Goal: Task Accomplishment & Management: Use online tool/utility

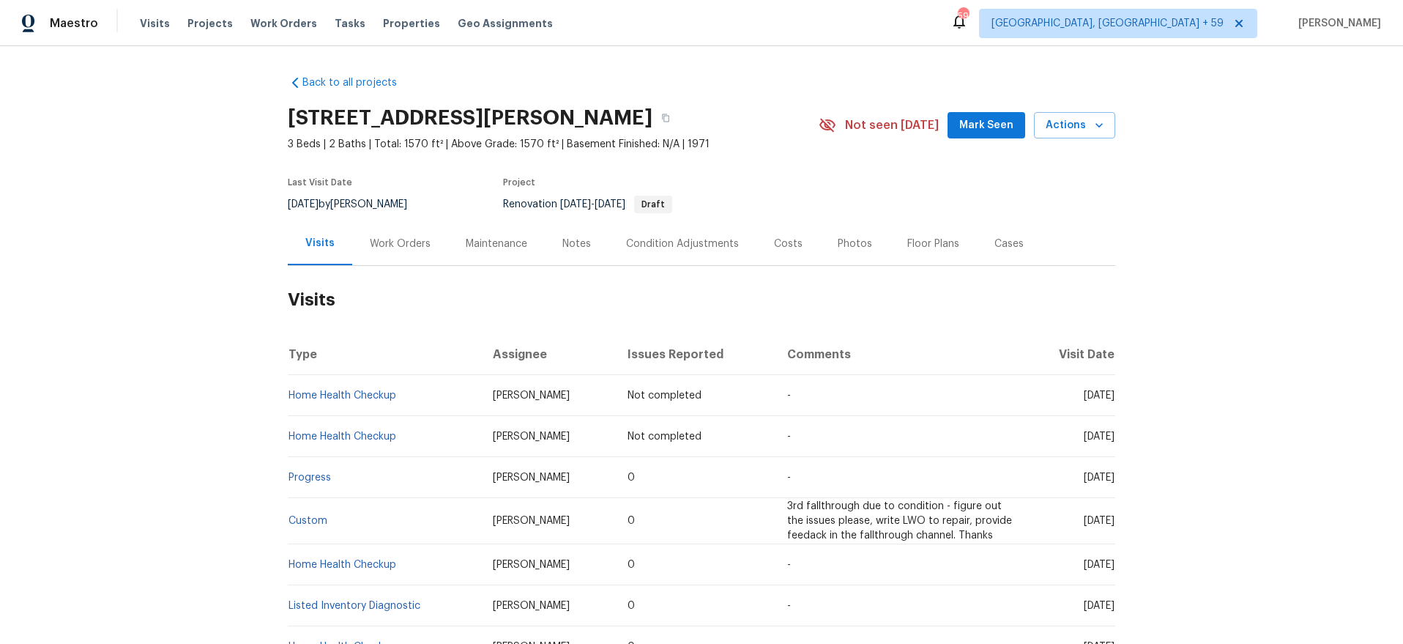
scroll to position [60, 0]
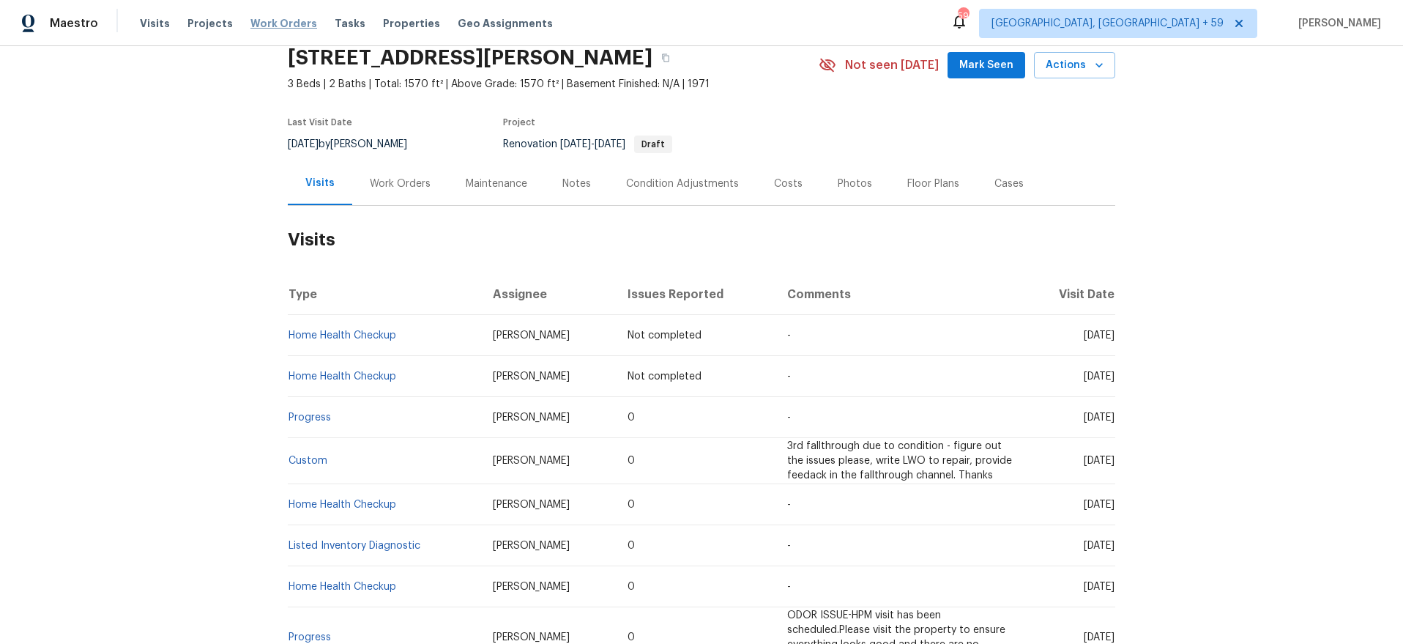
click at [269, 17] on span "Work Orders" at bounding box center [284, 23] width 67 height 15
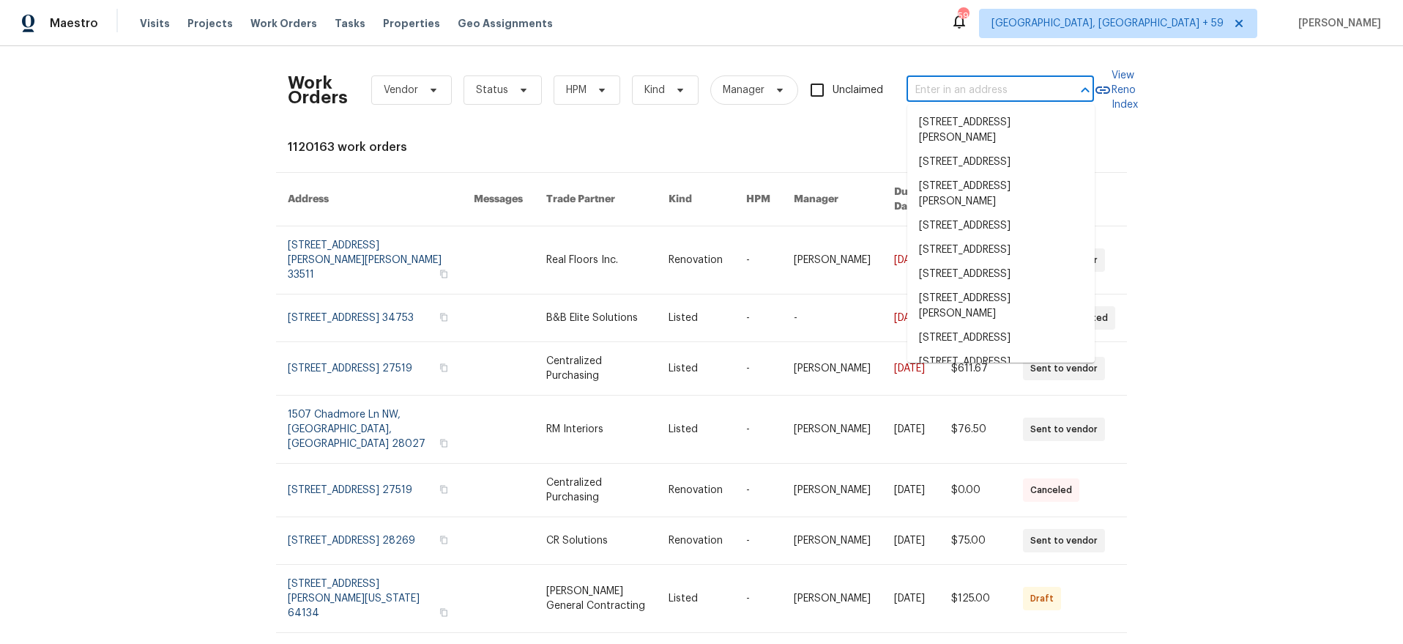
click at [972, 86] on input "text" at bounding box center [980, 90] width 146 height 23
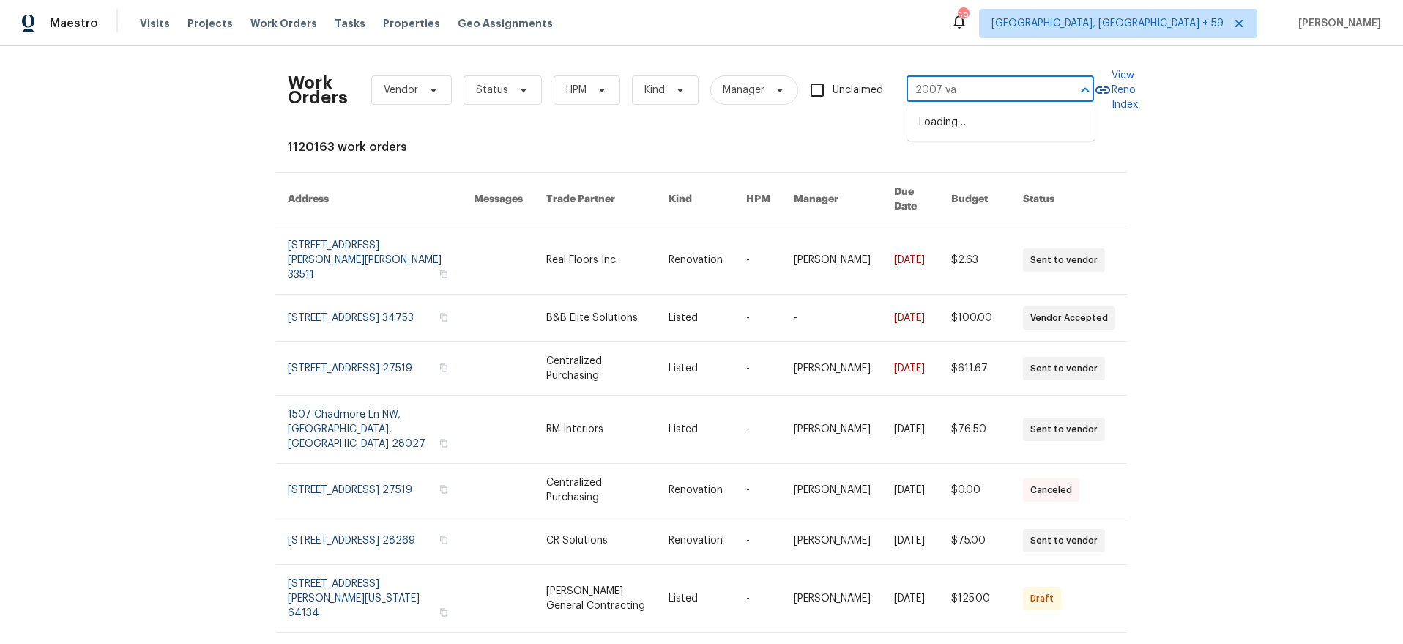
type input "2007 var"
click at [969, 132] on li "2007 Variations [GEOGRAPHIC_DATA][PERSON_NAME]" at bounding box center [1002, 138] width 188 height 55
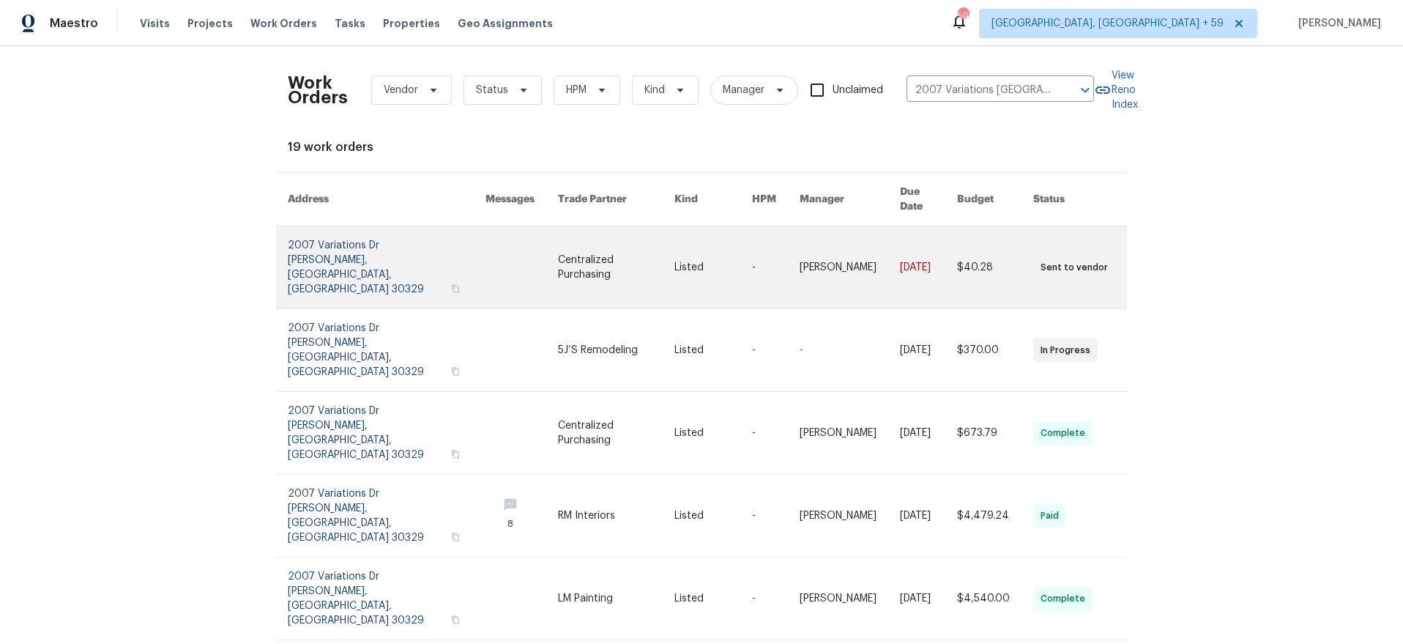
click at [317, 242] on link at bounding box center [387, 267] width 198 height 82
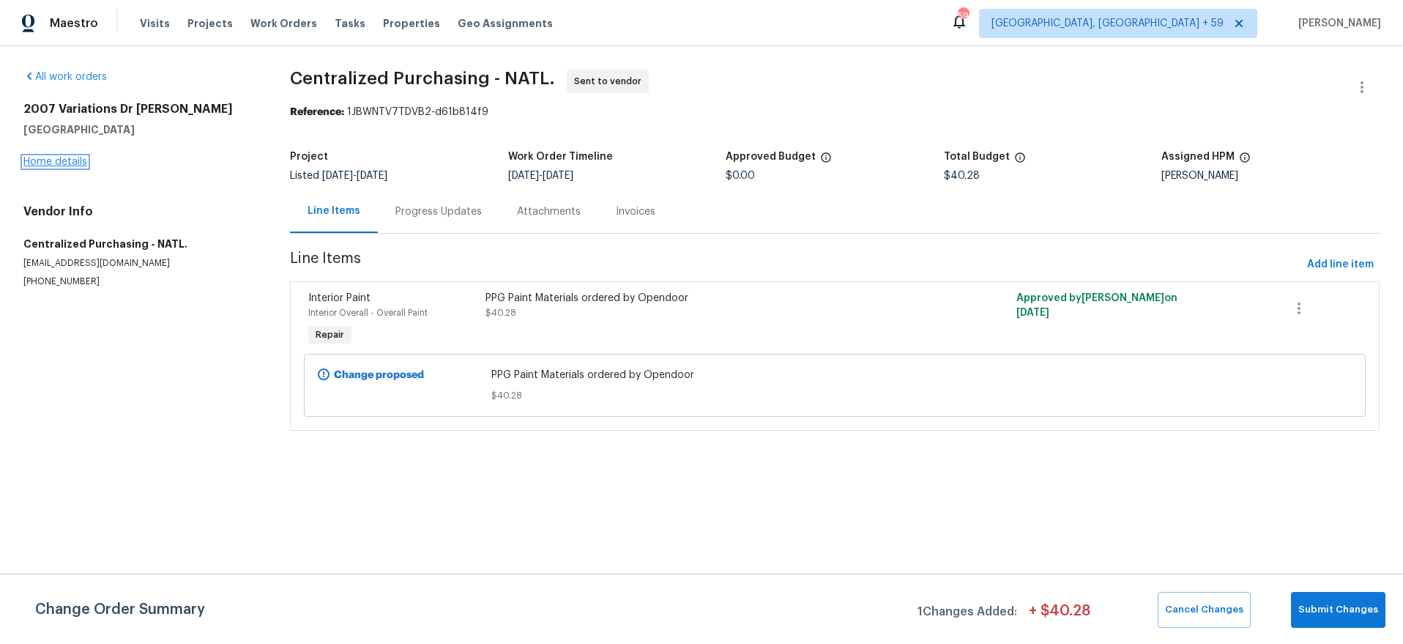
click at [70, 163] on link "Home details" at bounding box center [55, 162] width 64 height 10
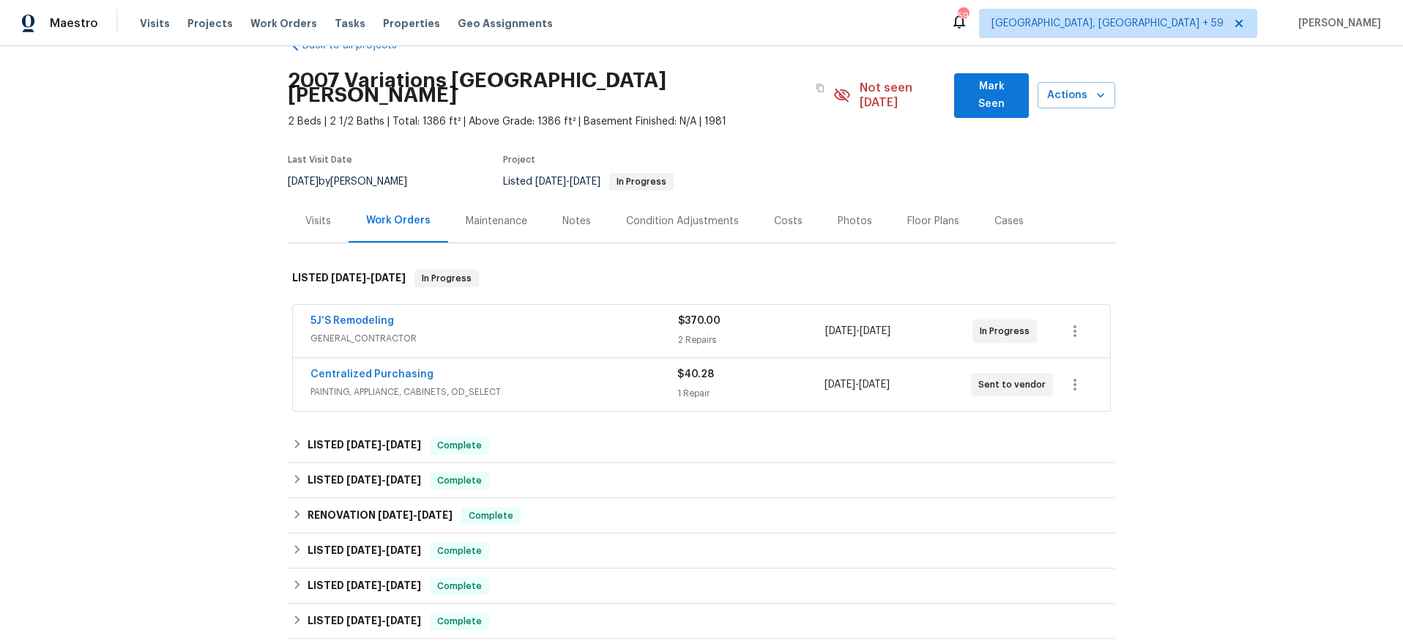
scroll to position [39, 0]
click at [415, 212] on div "Work Orders" at bounding box center [398, 219] width 64 height 15
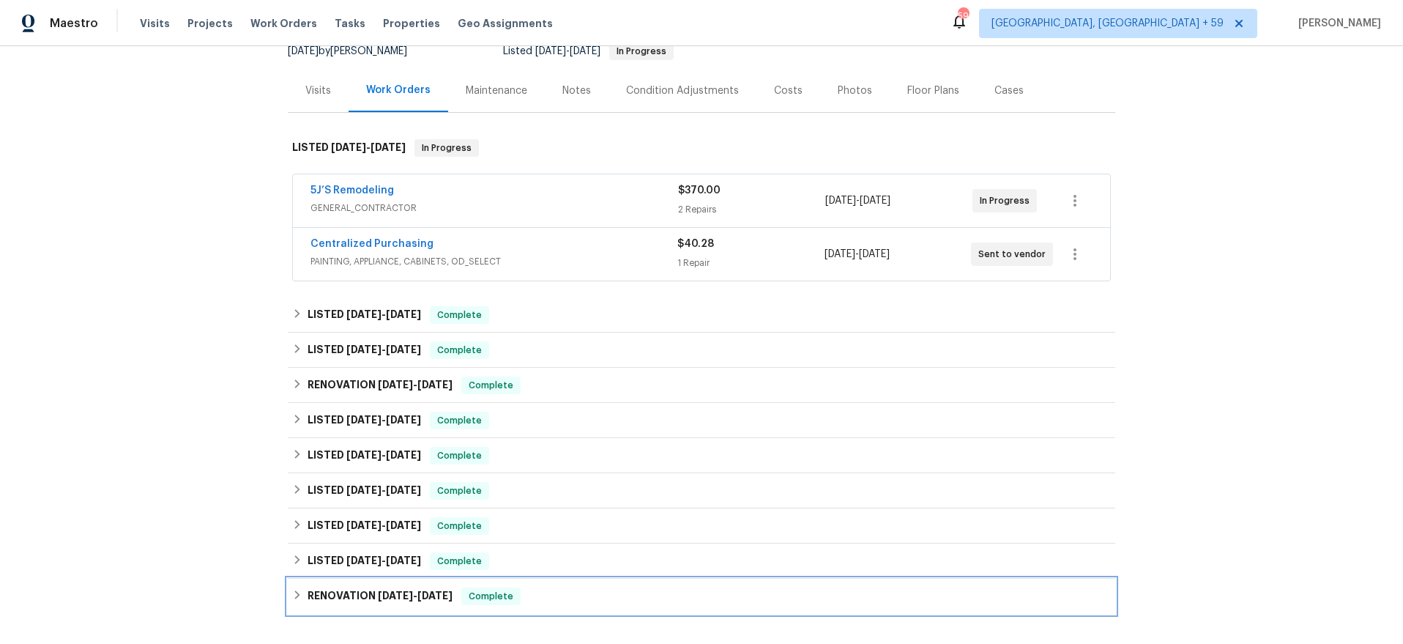
click at [317, 587] on h6 "RENOVATION [DATE] - [DATE]" at bounding box center [380, 596] width 145 height 18
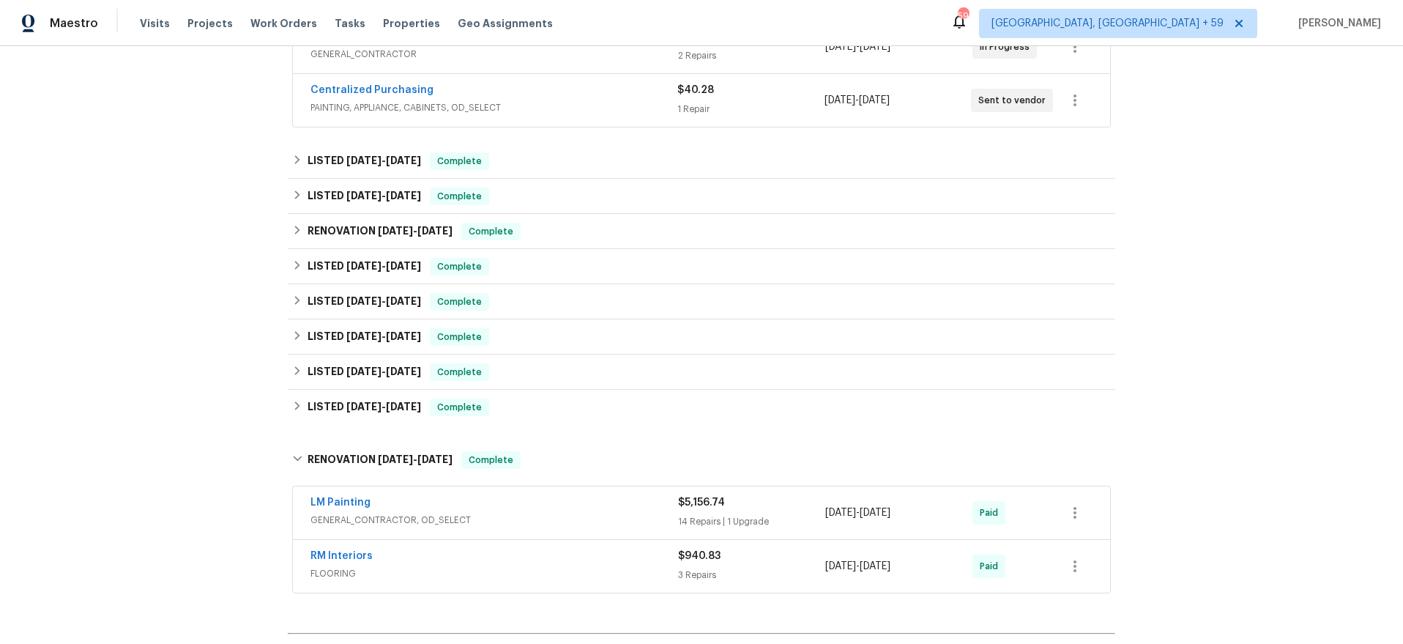
scroll to position [319, 0]
click at [574, 497] on div "LM Painting" at bounding box center [495, 506] width 368 height 18
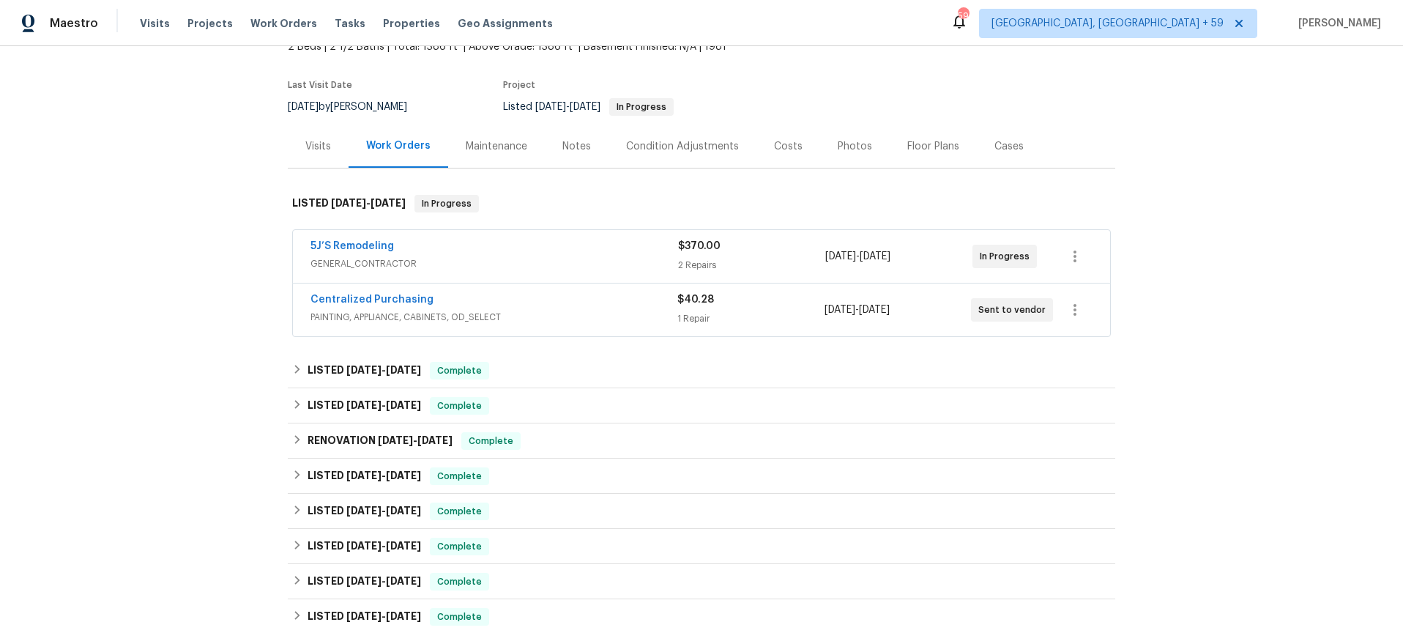
scroll to position [0, 0]
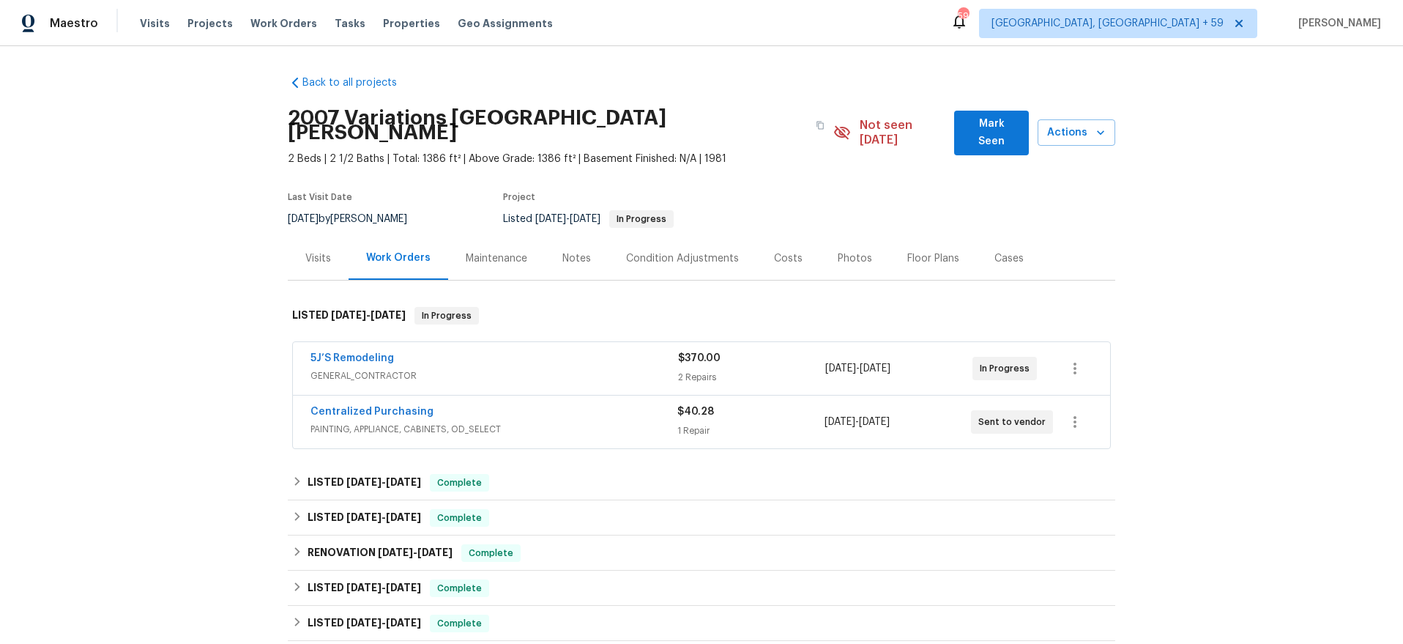
click at [773, 423] on div "1 Repair" at bounding box center [751, 430] width 146 height 15
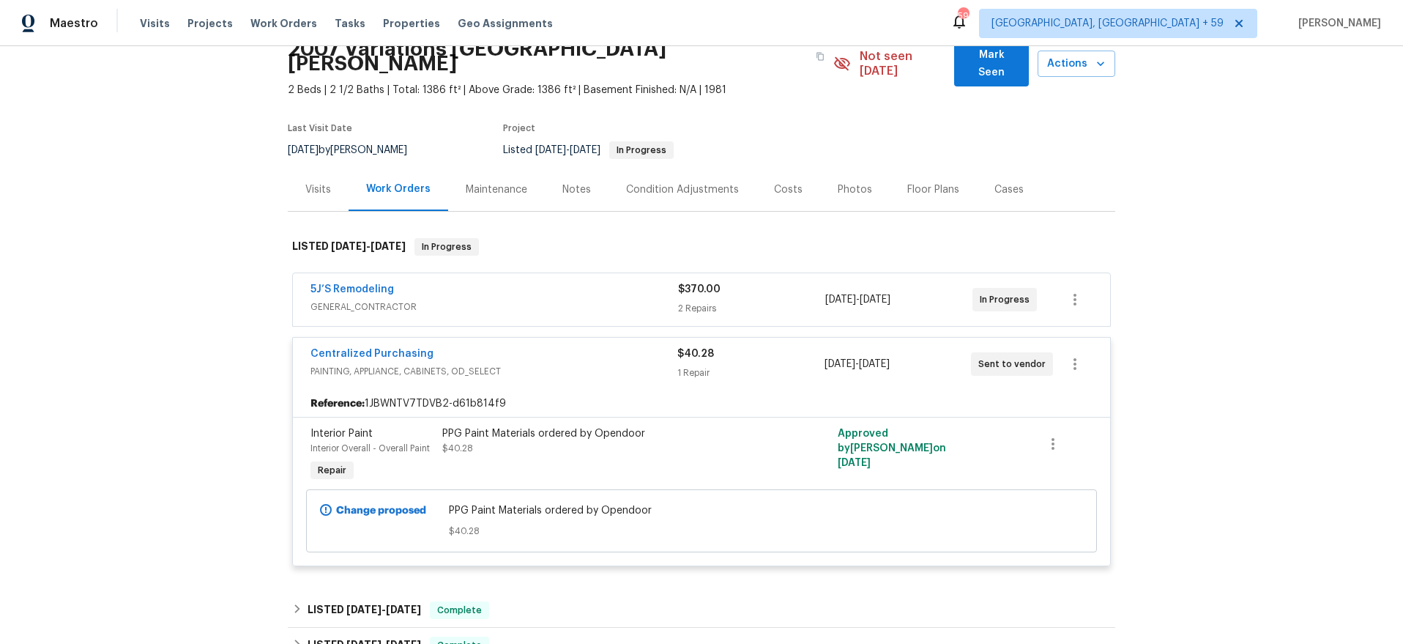
scroll to position [52, 0]
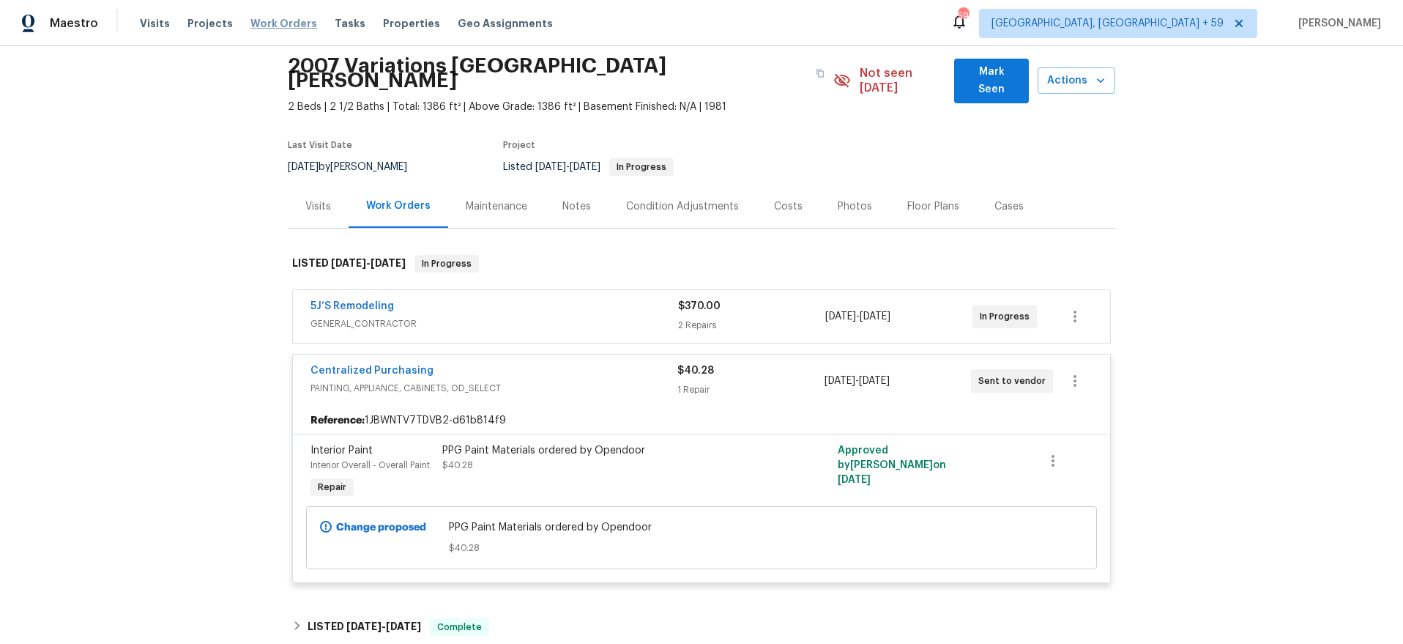
click at [252, 26] on span "Work Orders" at bounding box center [284, 23] width 67 height 15
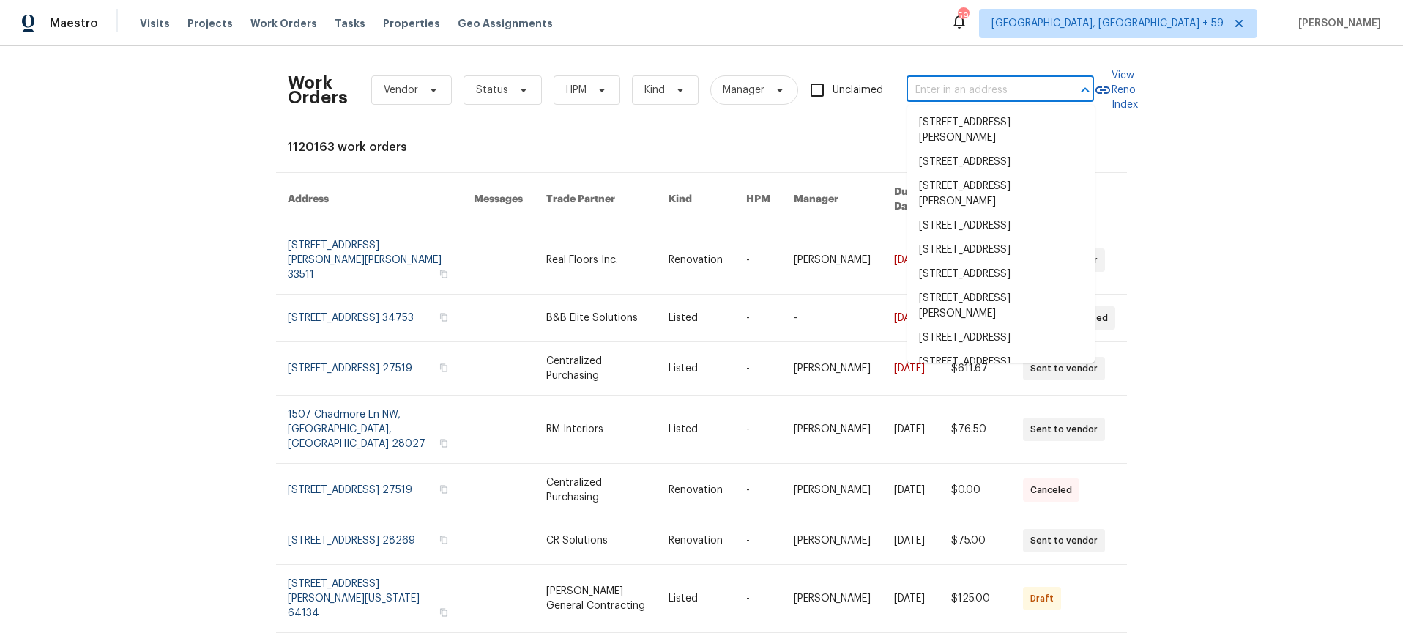
click at [1018, 94] on input "text" at bounding box center [980, 90] width 146 height 23
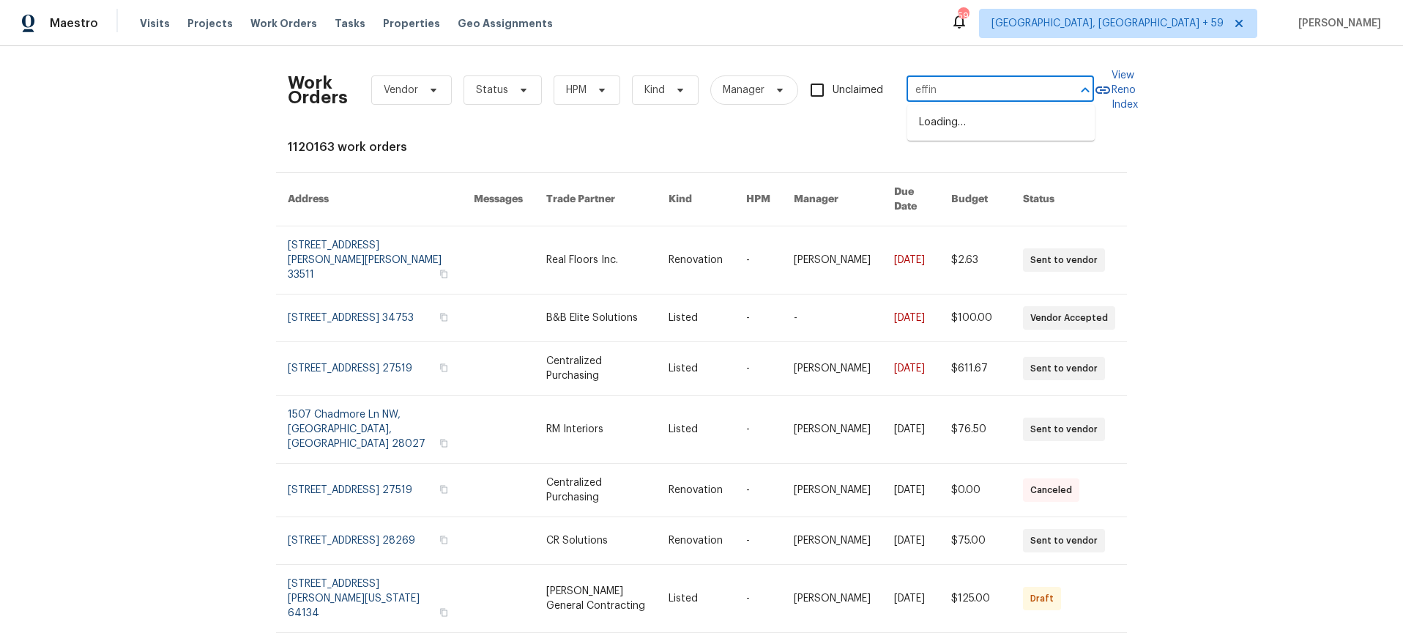
type input "effing"
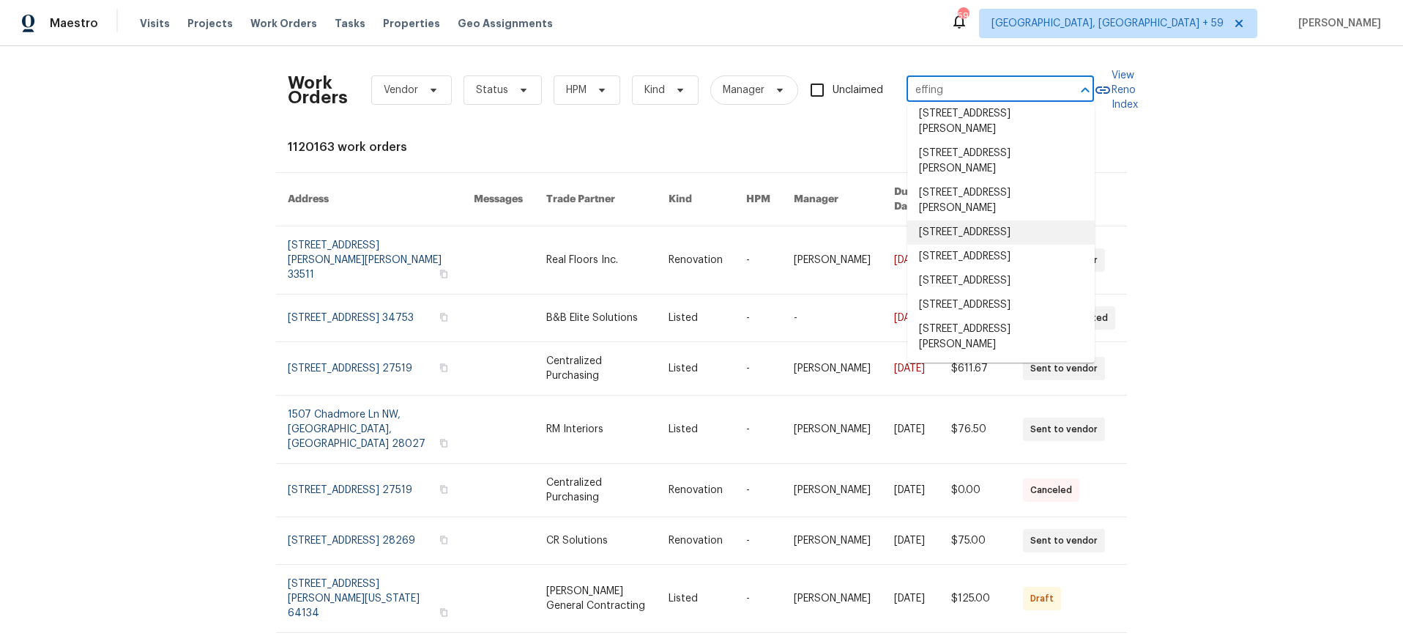
scroll to position [149, 0]
click at [965, 293] on li "[STREET_ADDRESS]" at bounding box center [1002, 305] width 188 height 24
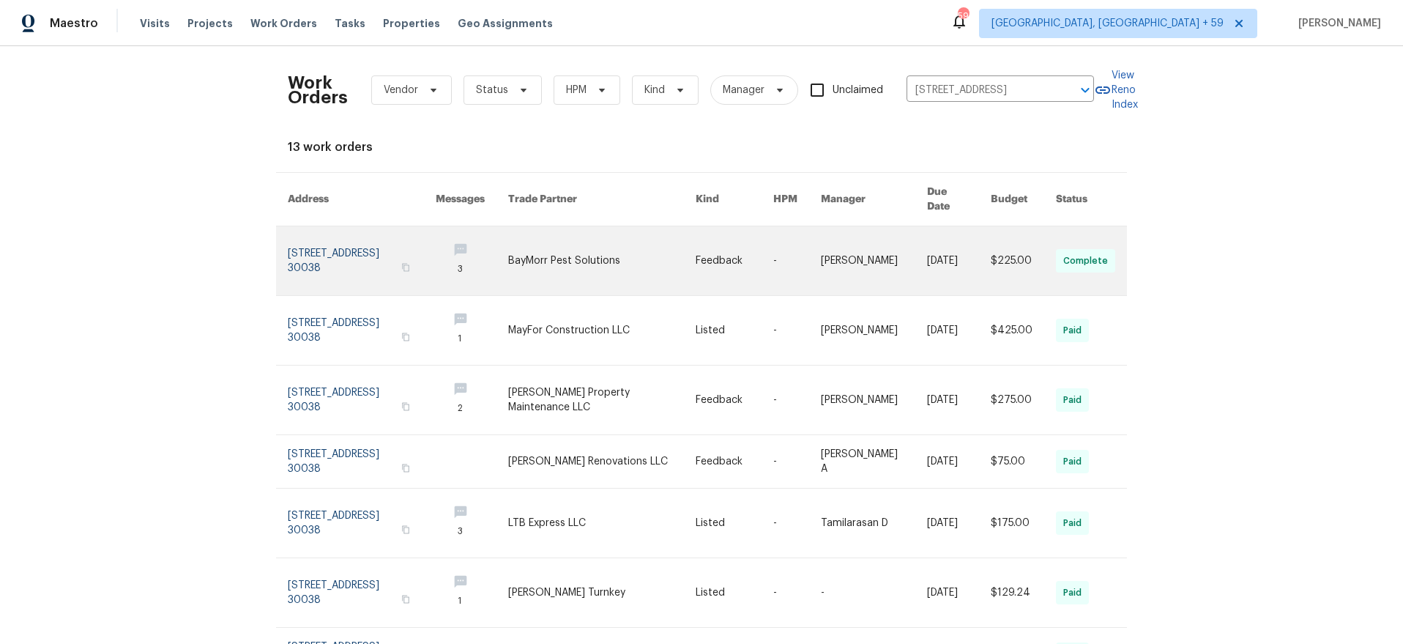
click at [360, 242] on link at bounding box center [362, 260] width 148 height 69
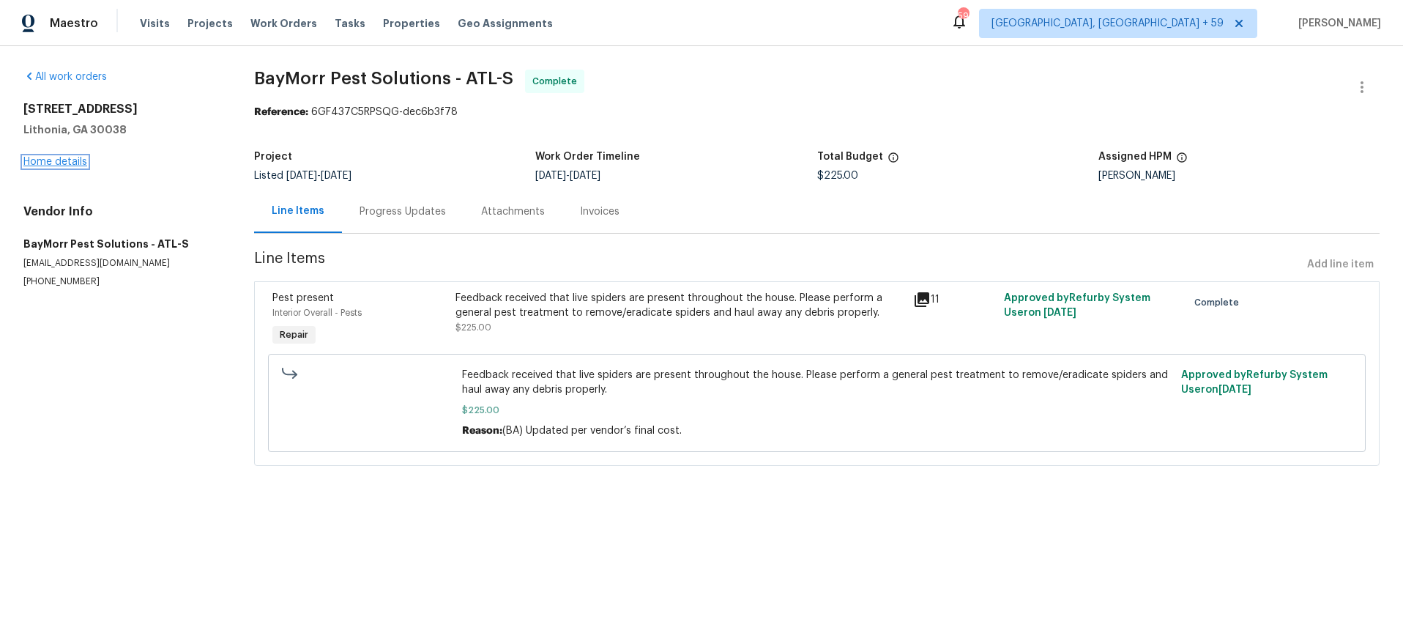
click at [65, 163] on link "Home details" at bounding box center [55, 162] width 64 height 10
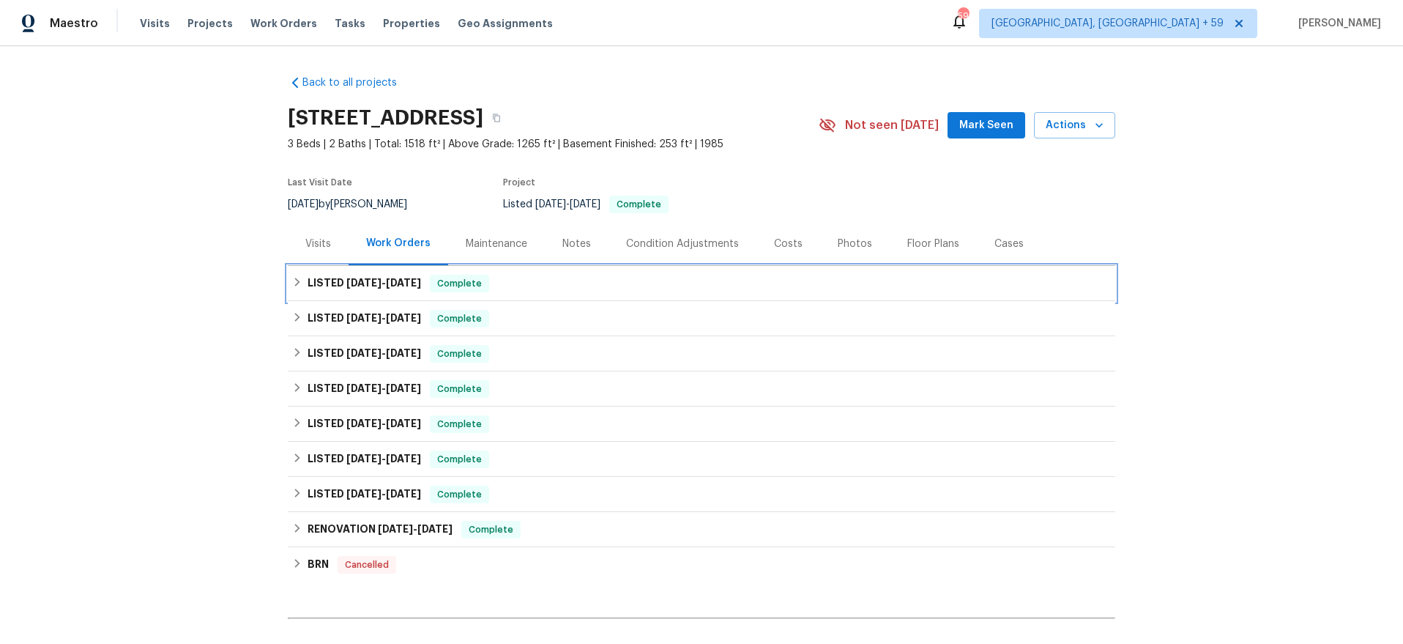
click at [355, 280] on span "[DATE]" at bounding box center [363, 283] width 35 height 10
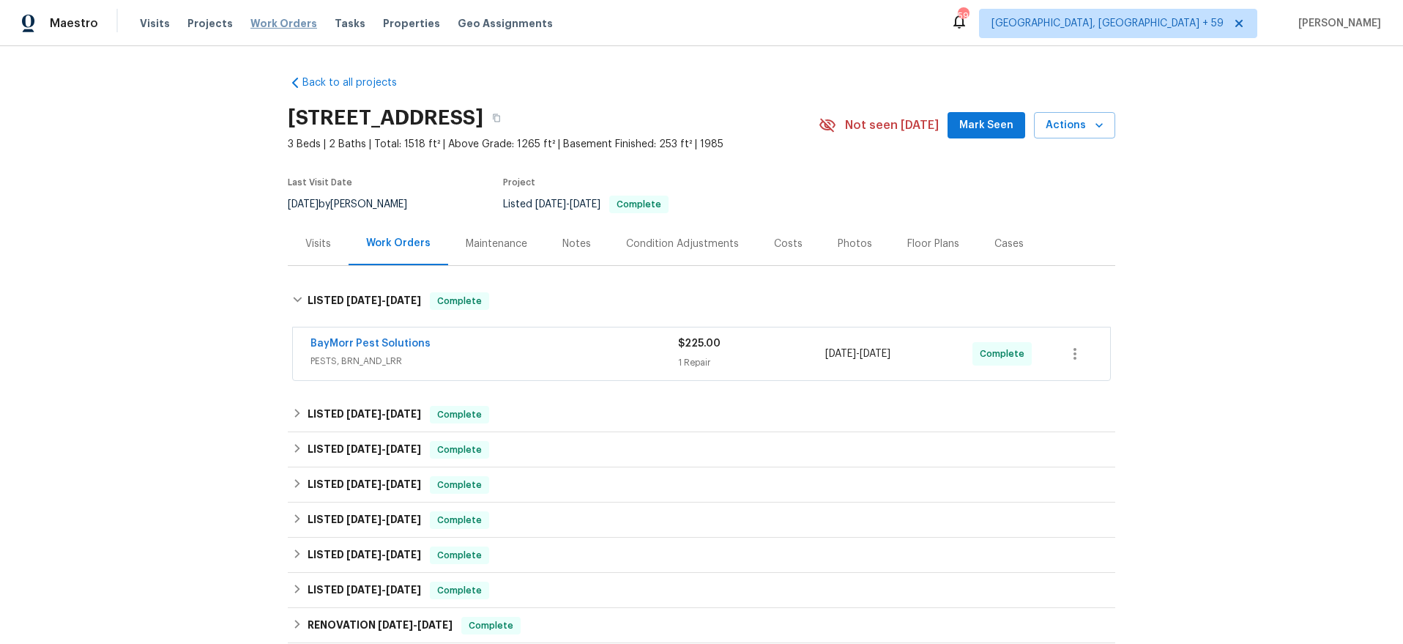
click at [261, 18] on span "Work Orders" at bounding box center [284, 23] width 67 height 15
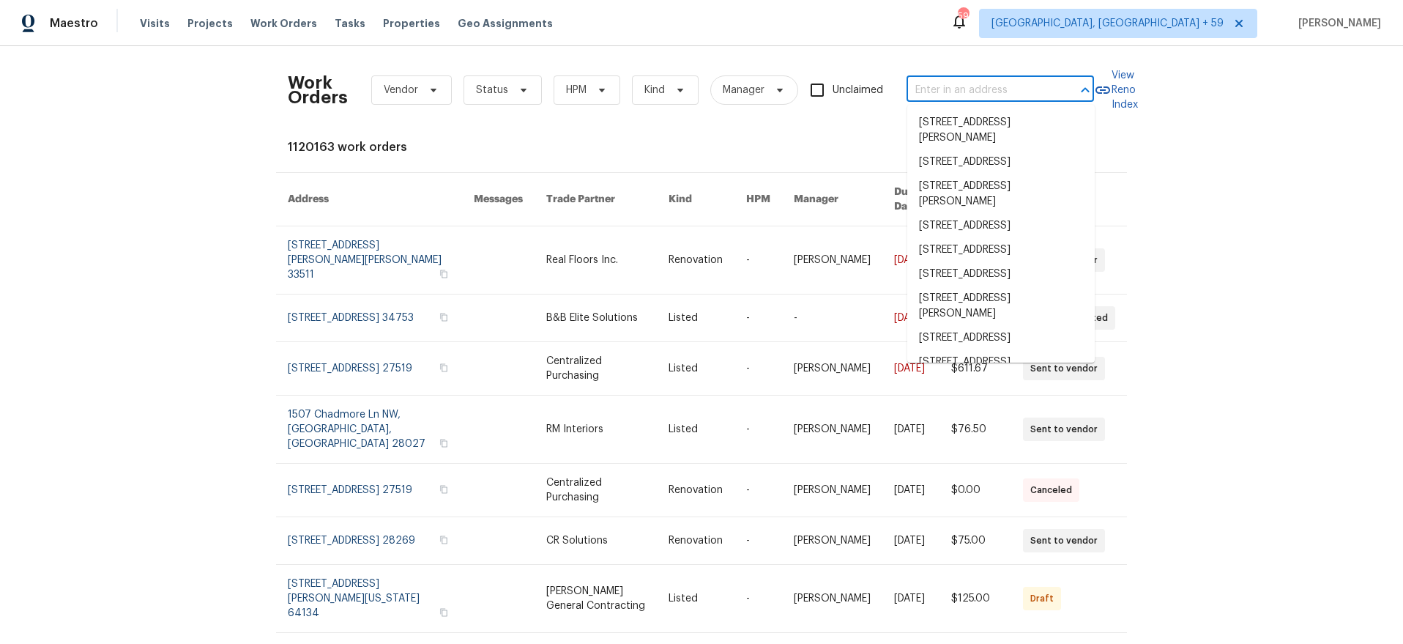
click at [947, 88] on input "text" at bounding box center [980, 90] width 146 height 23
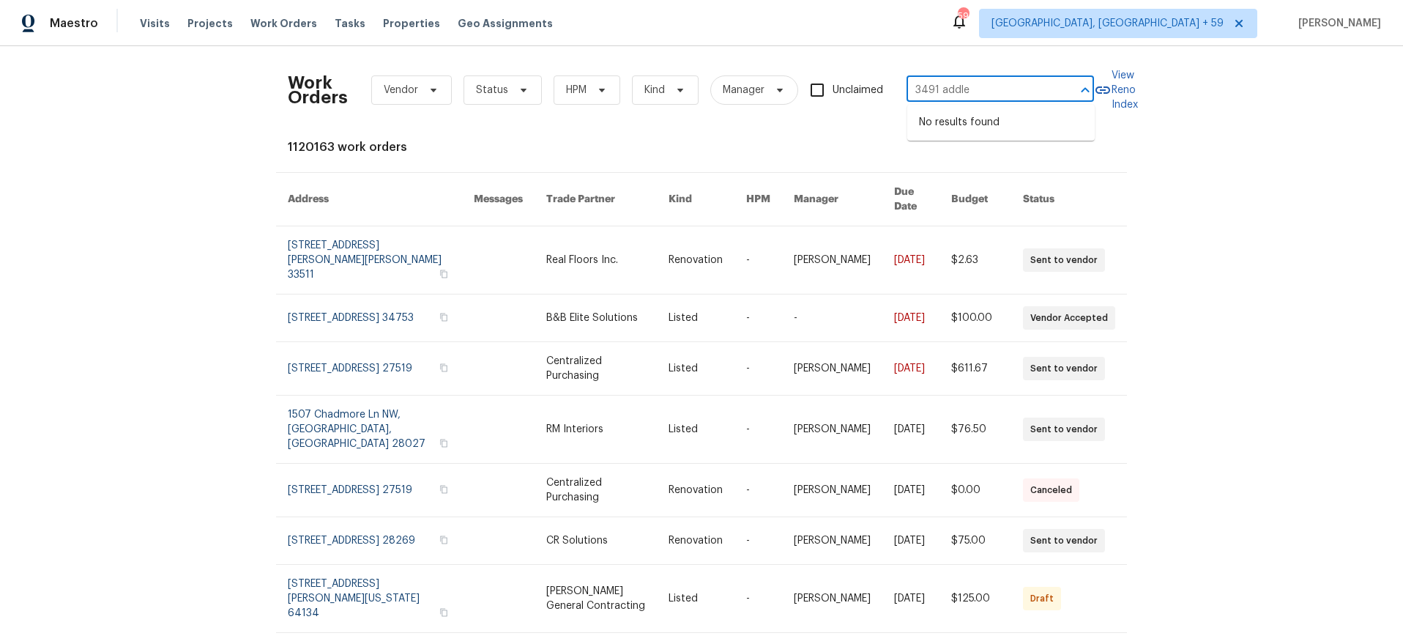
click at [940, 89] on input "3491 addle" at bounding box center [980, 90] width 146 height 23
type input "3491 saddle"
click at [977, 126] on li "[STREET_ADDRESS]" at bounding box center [1002, 123] width 188 height 24
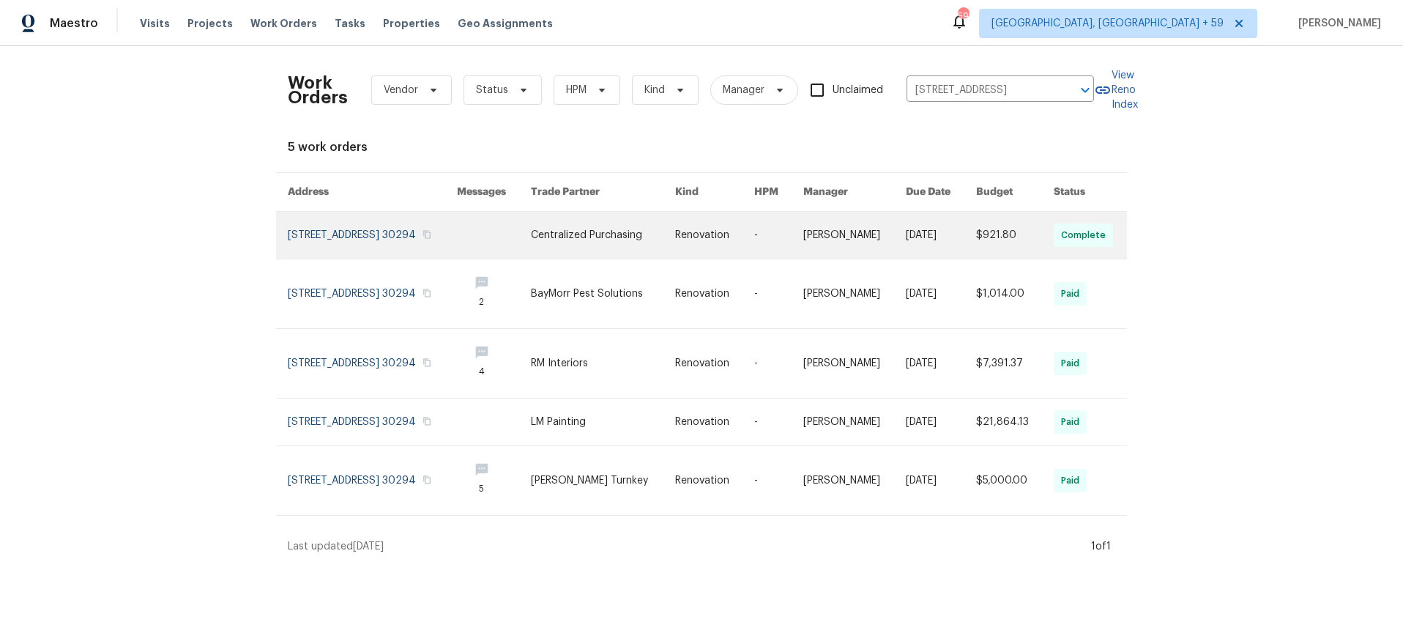
click at [327, 234] on link at bounding box center [372, 235] width 169 height 47
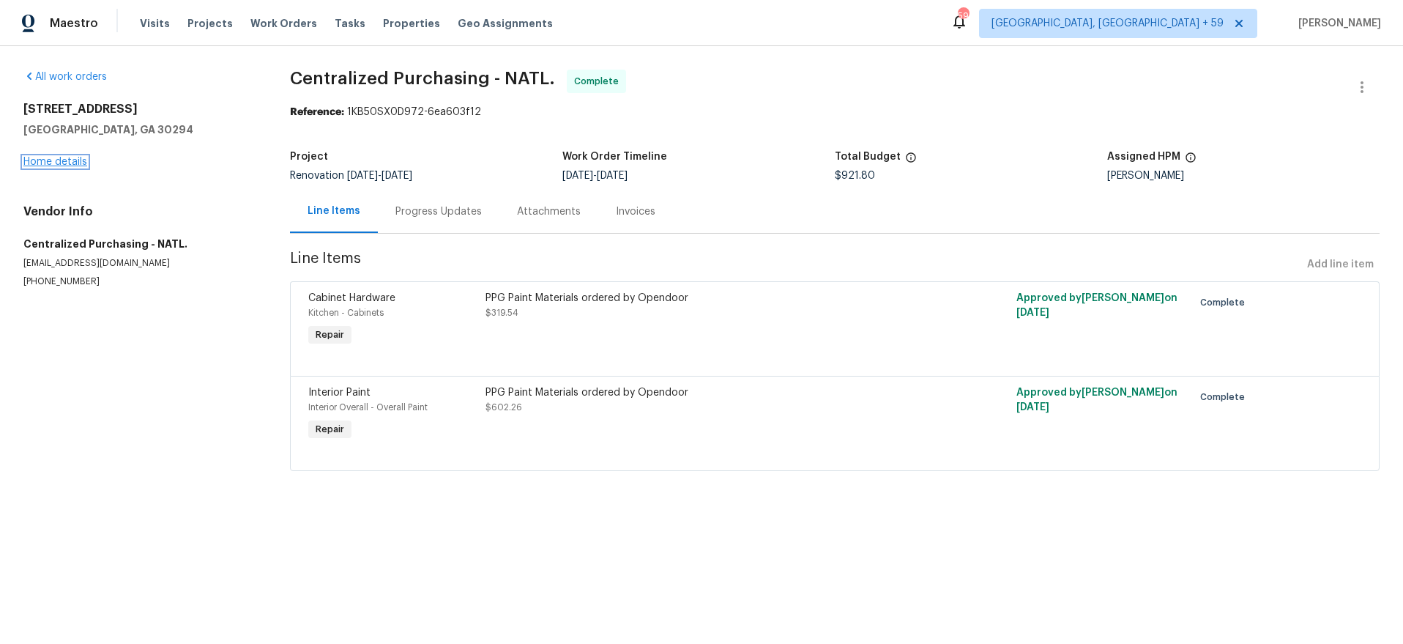
click at [59, 160] on link "Home details" at bounding box center [55, 162] width 64 height 10
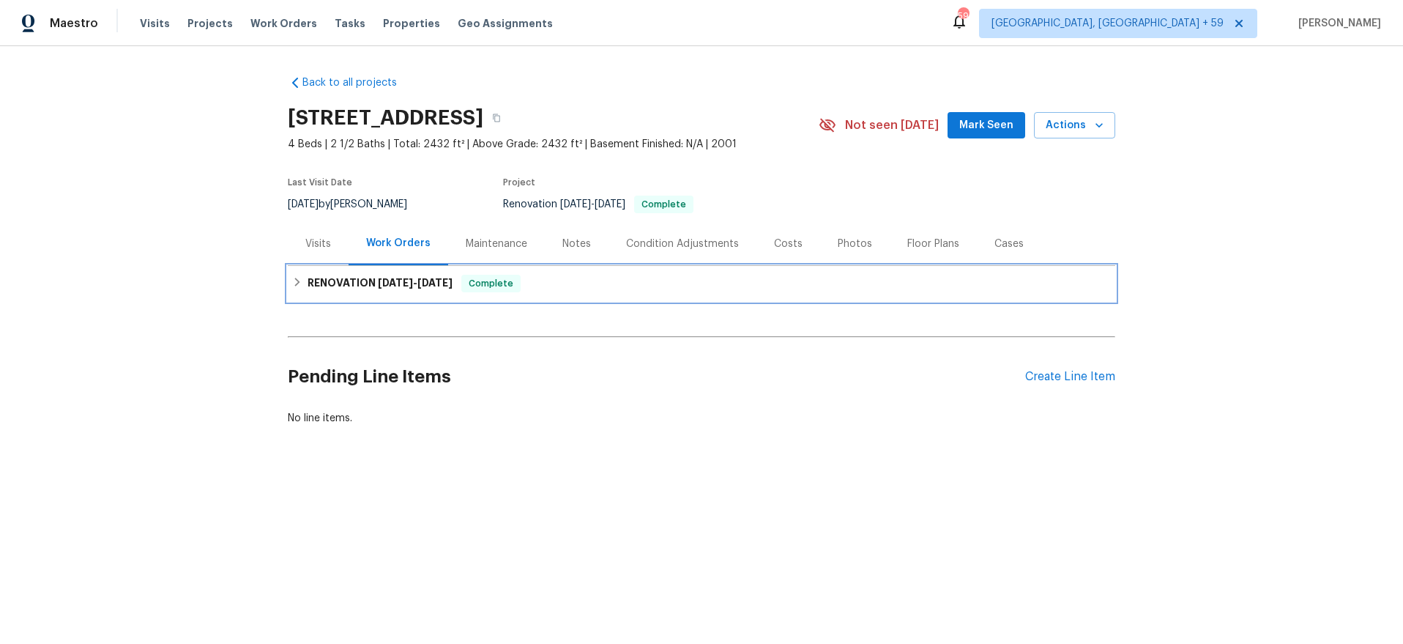
click at [345, 282] on h6 "RENOVATION [DATE] - [DATE]" at bounding box center [380, 284] width 145 height 18
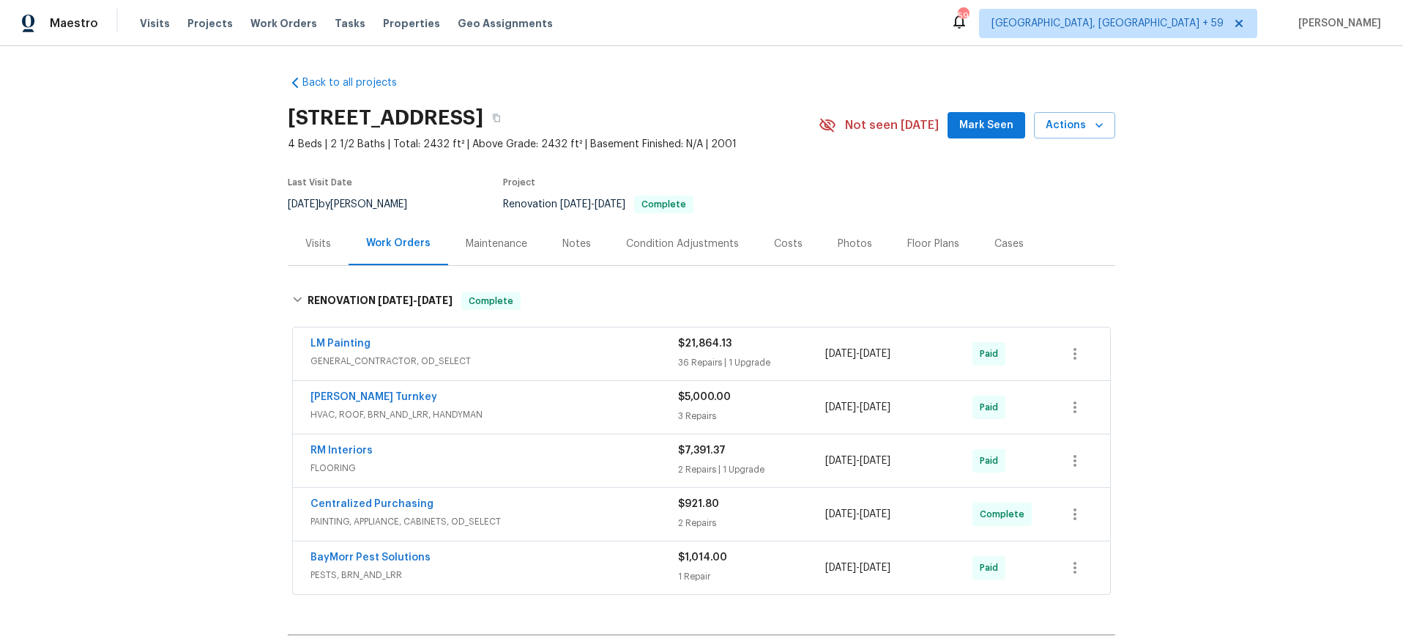
click at [553, 372] on div "LM Painting GENERAL_CONTRACTOR, OD_SELECT $21,864.13 36 Repairs | 1 Upgrade [DA…" at bounding box center [701, 353] width 817 height 53
click at [571, 355] on span "GENERAL_CONTRACTOR, OD_SELECT" at bounding box center [495, 361] width 368 height 15
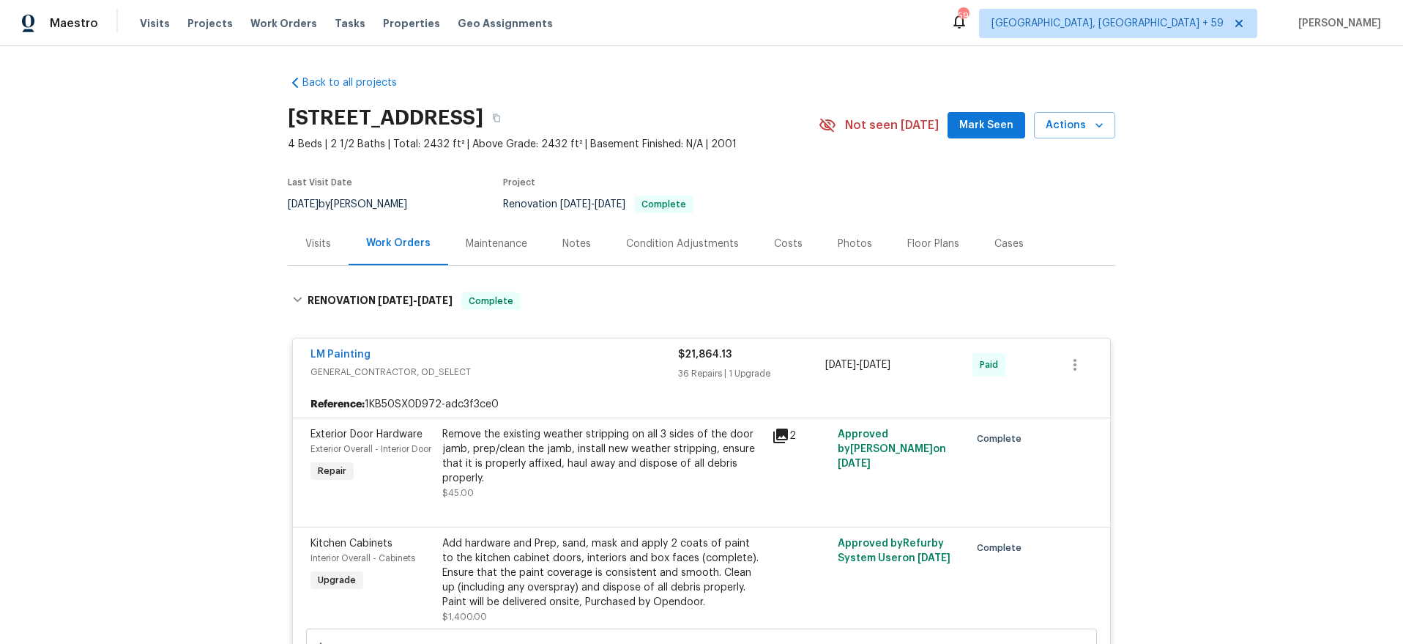
click at [323, 248] on div "Visits" at bounding box center [318, 244] width 26 height 15
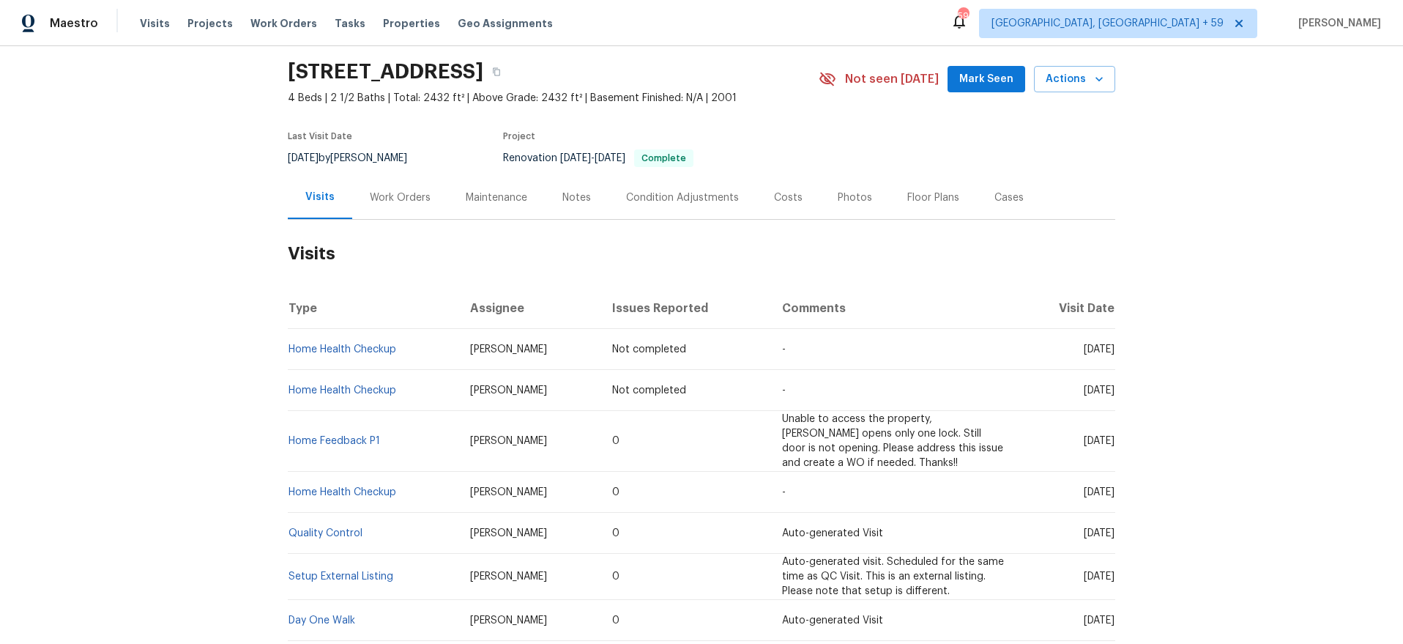
scroll to position [47, 0]
click at [337, 435] on link "Home Feedback P1" at bounding box center [335, 440] width 92 height 10
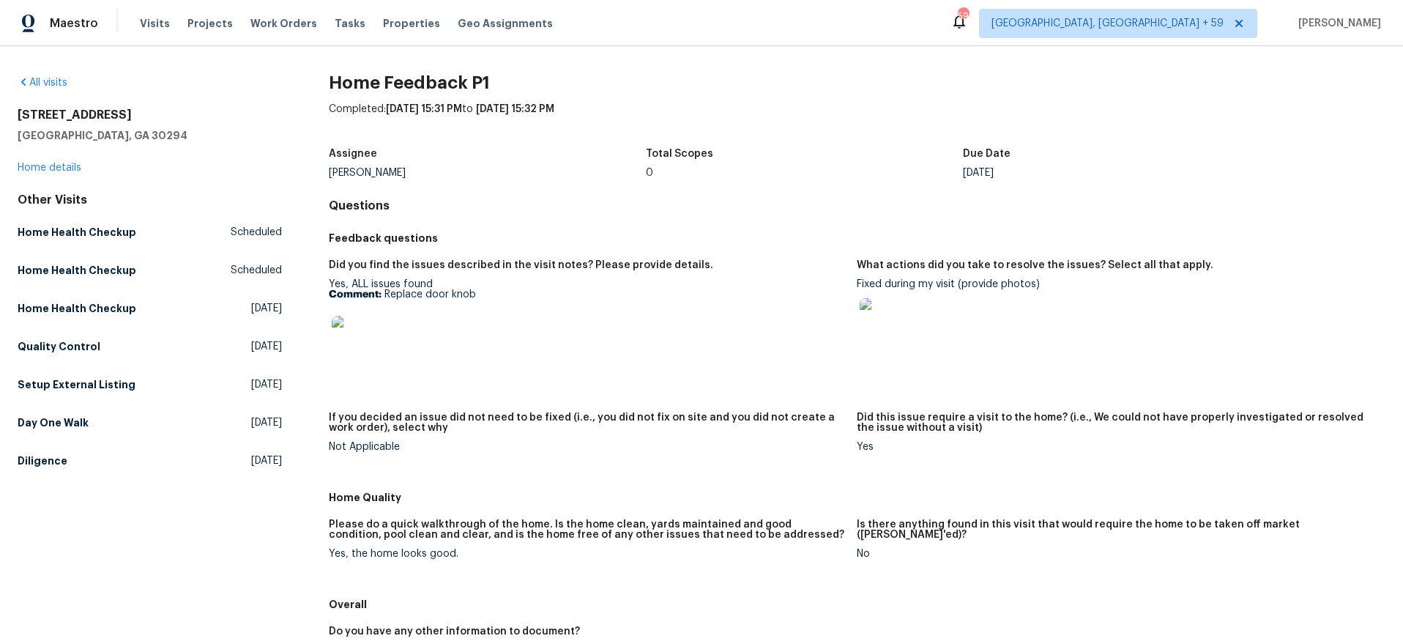
drag, startPoint x: 254, startPoint y: 21, endPoint x: 270, endPoint y: 31, distance: 19.1
click at [254, 21] on span "Work Orders" at bounding box center [284, 23] width 67 height 15
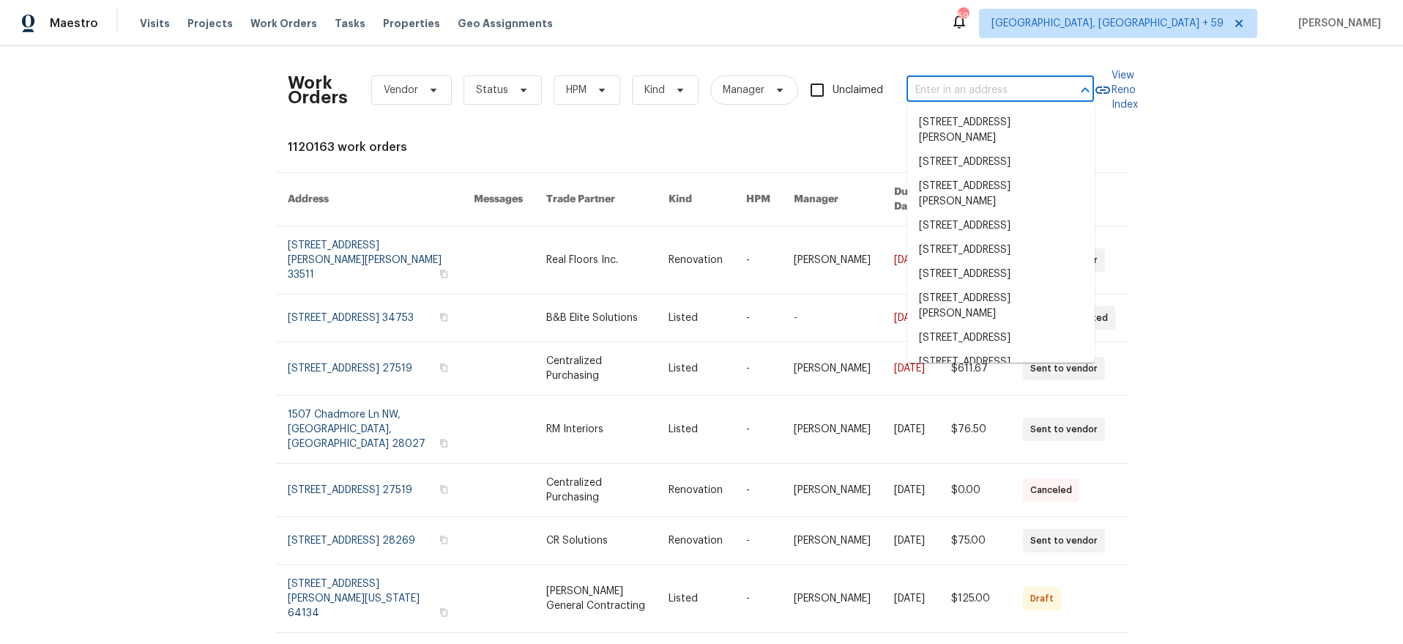
click at [979, 89] on input "text" at bounding box center [980, 90] width 146 height 23
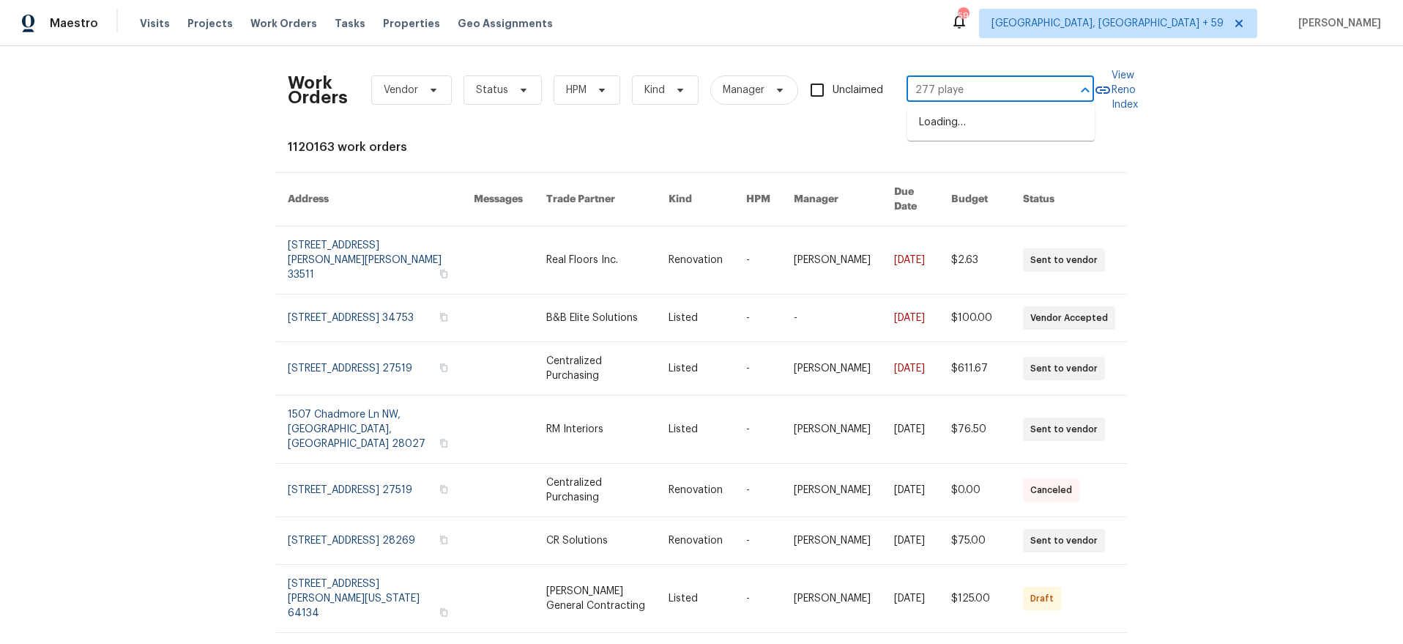
type input "277 player"
click at [972, 119] on li "[STREET_ADDRESS]" at bounding box center [1002, 123] width 188 height 24
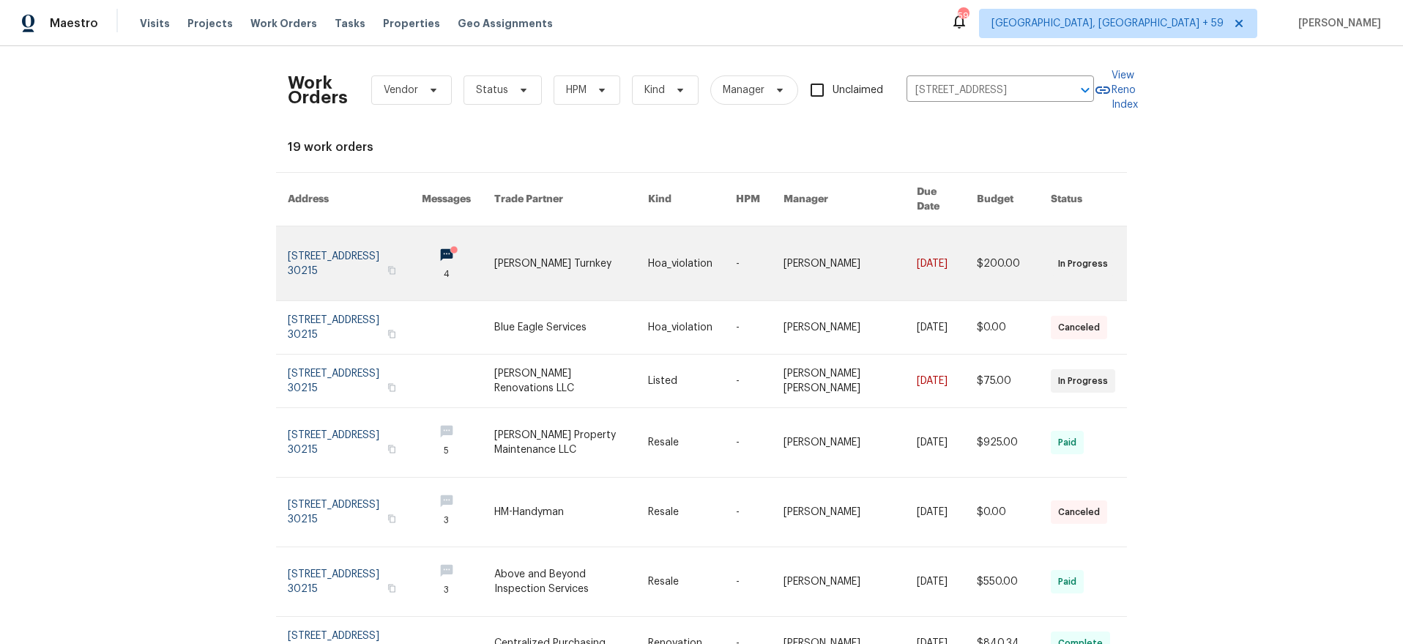
click at [302, 245] on link at bounding box center [355, 263] width 134 height 74
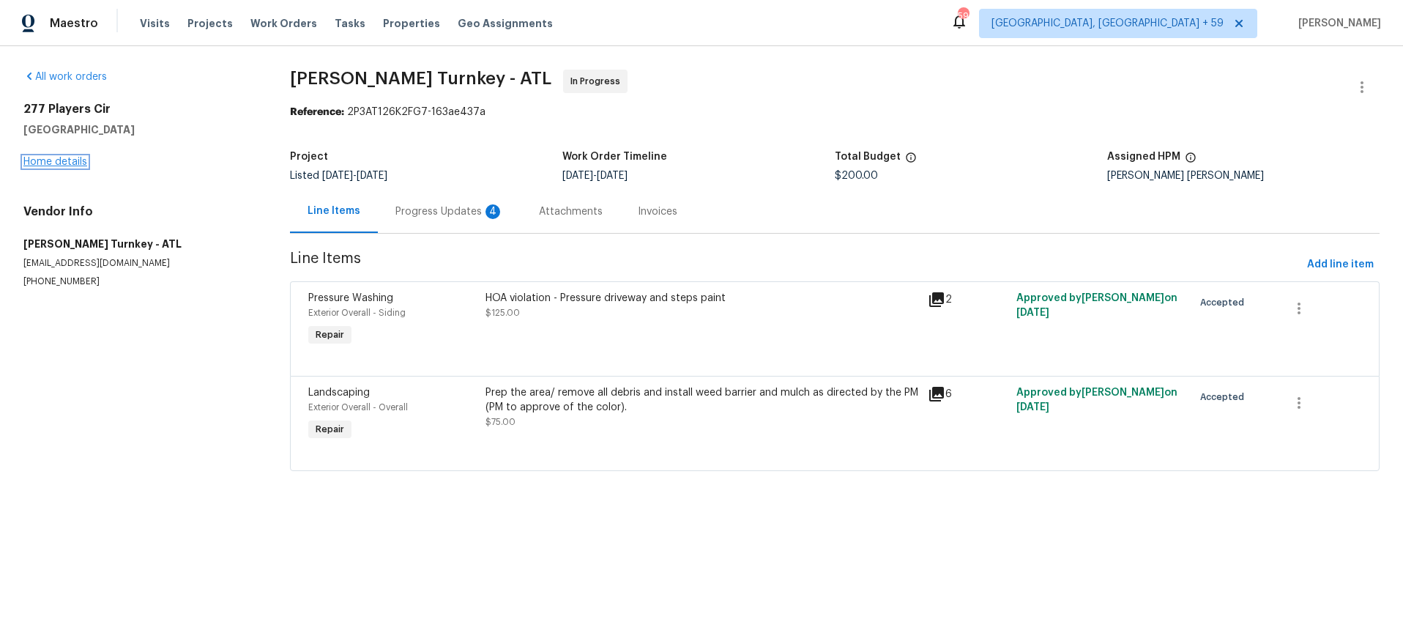
click at [37, 166] on link "Home details" at bounding box center [55, 162] width 64 height 10
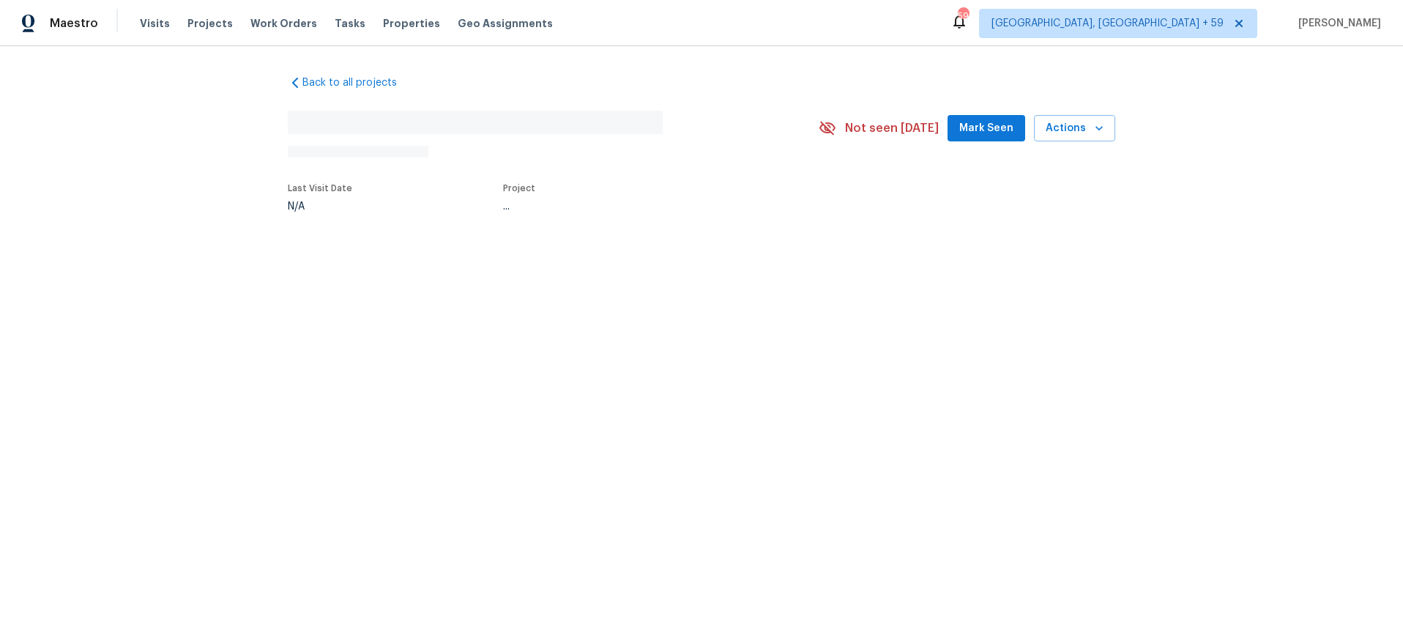
click at [42, 163] on div "Back to all projects No address found N/A Not seen [DATE] Mark Seen Actions Las…" at bounding box center [701, 177] width 1403 height 262
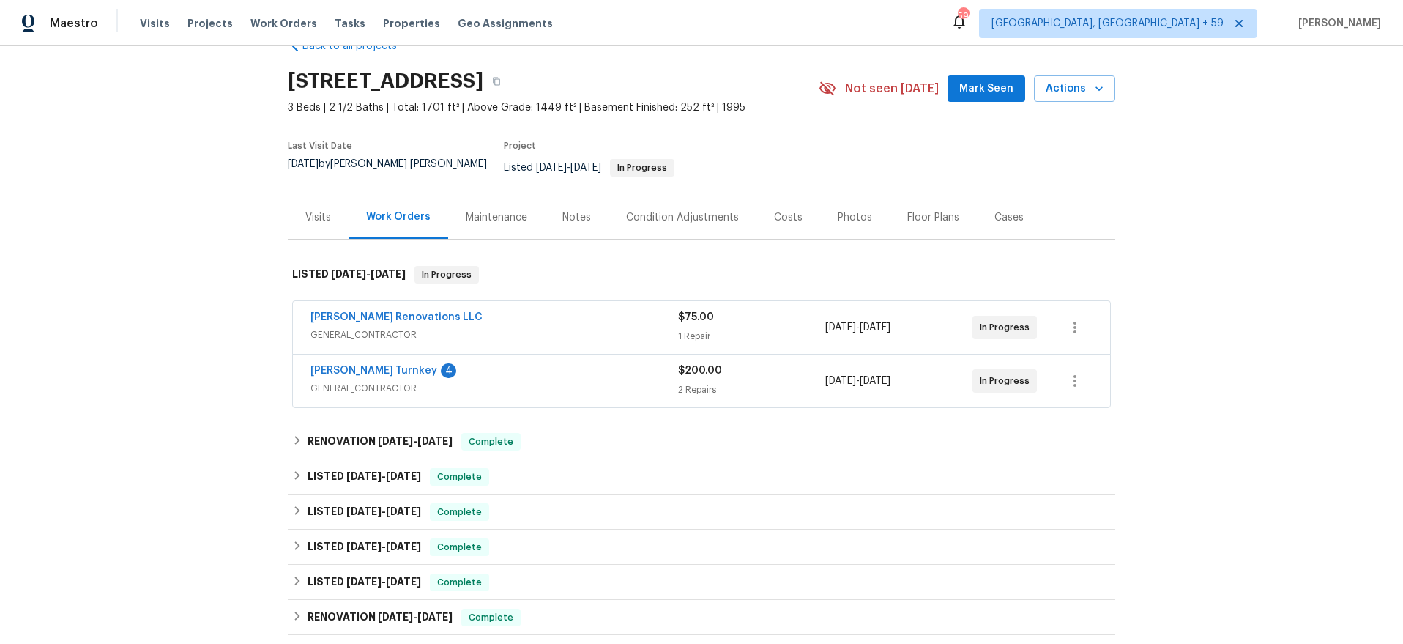
scroll to position [71, 0]
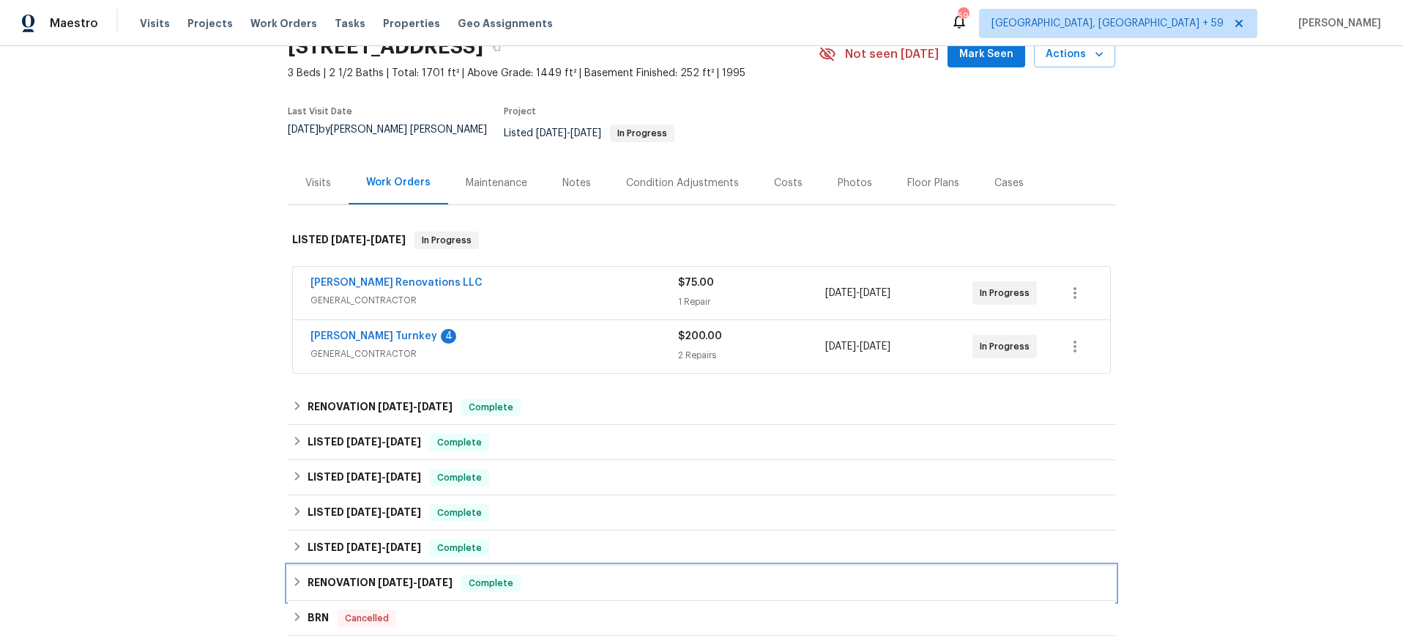
click at [408, 574] on h6 "RENOVATION [DATE] - [DATE]" at bounding box center [380, 583] width 145 height 18
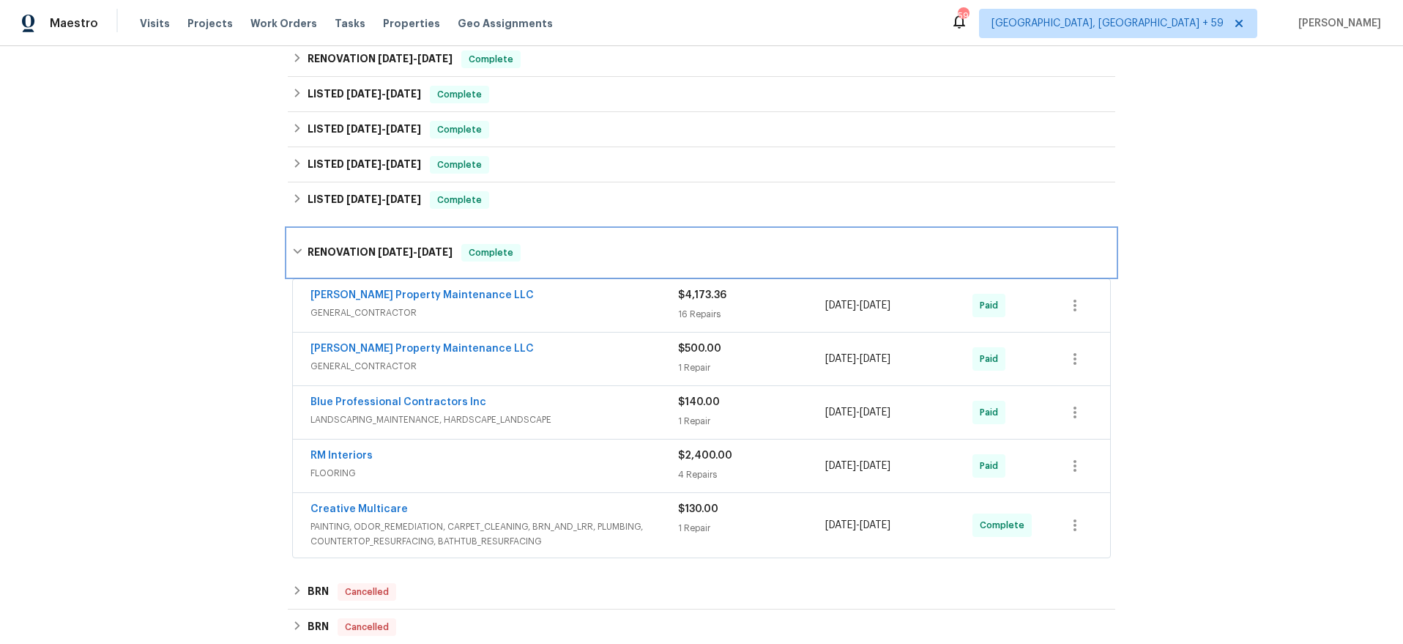
scroll to position [424, 0]
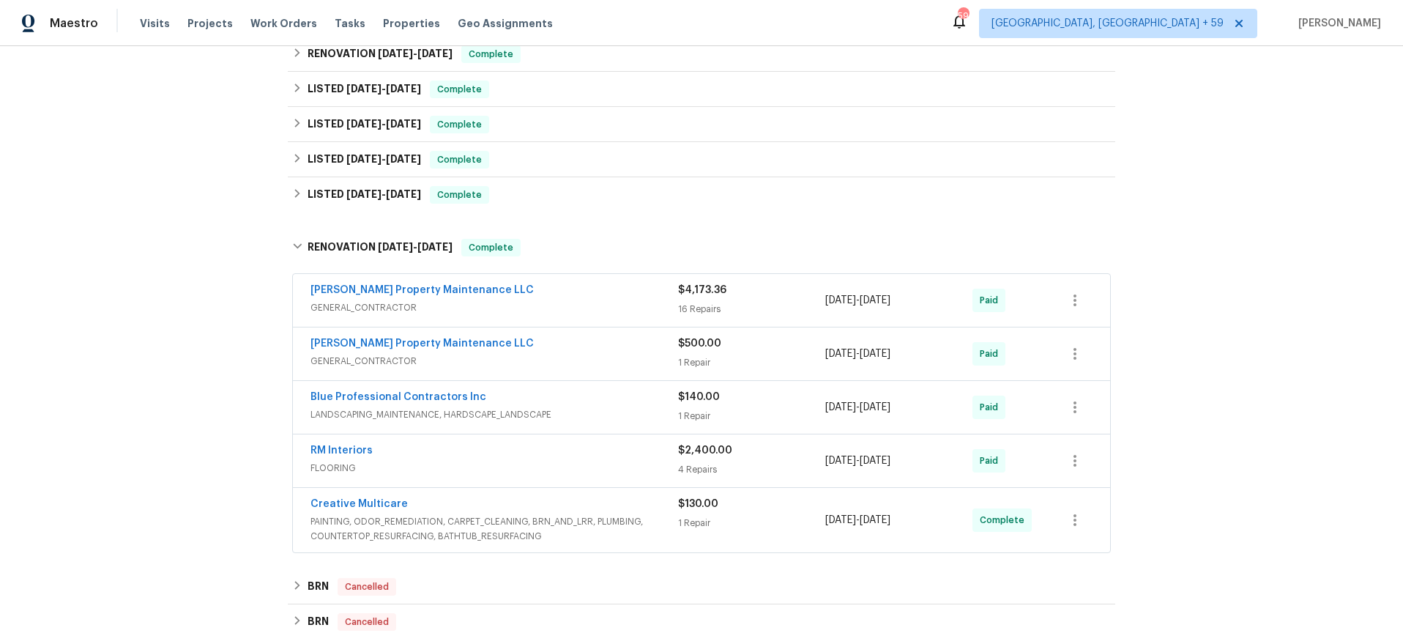
click at [491, 300] on span "GENERAL_CONTRACTOR" at bounding box center [495, 307] width 368 height 15
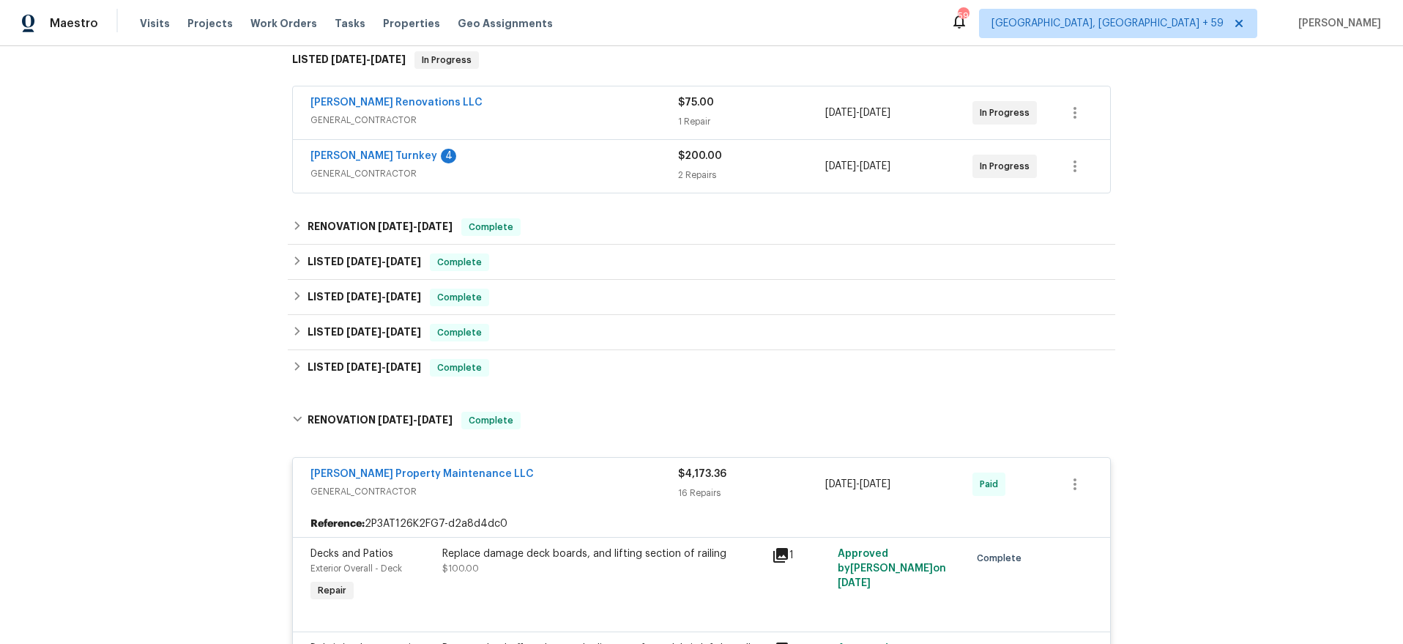
scroll to position [251, 0]
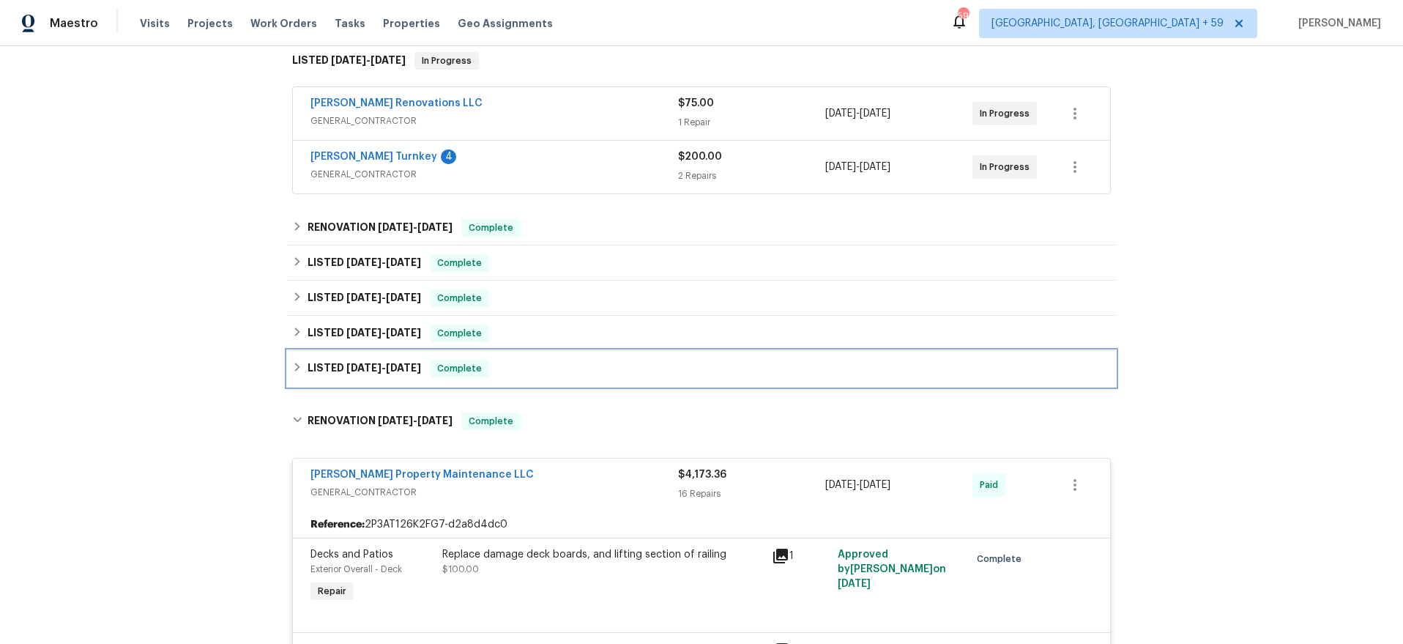
click at [368, 363] on span "[DATE]" at bounding box center [363, 368] width 35 height 10
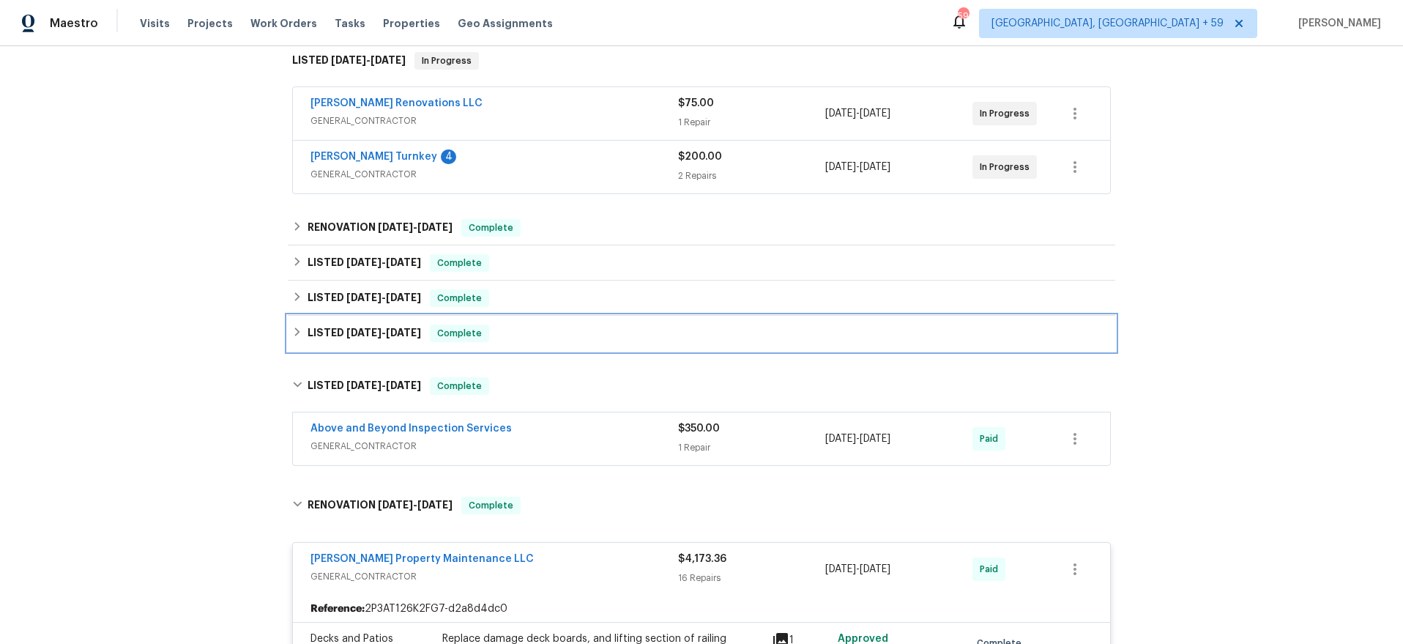
click at [367, 327] on span "[DATE]" at bounding box center [363, 332] width 35 height 10
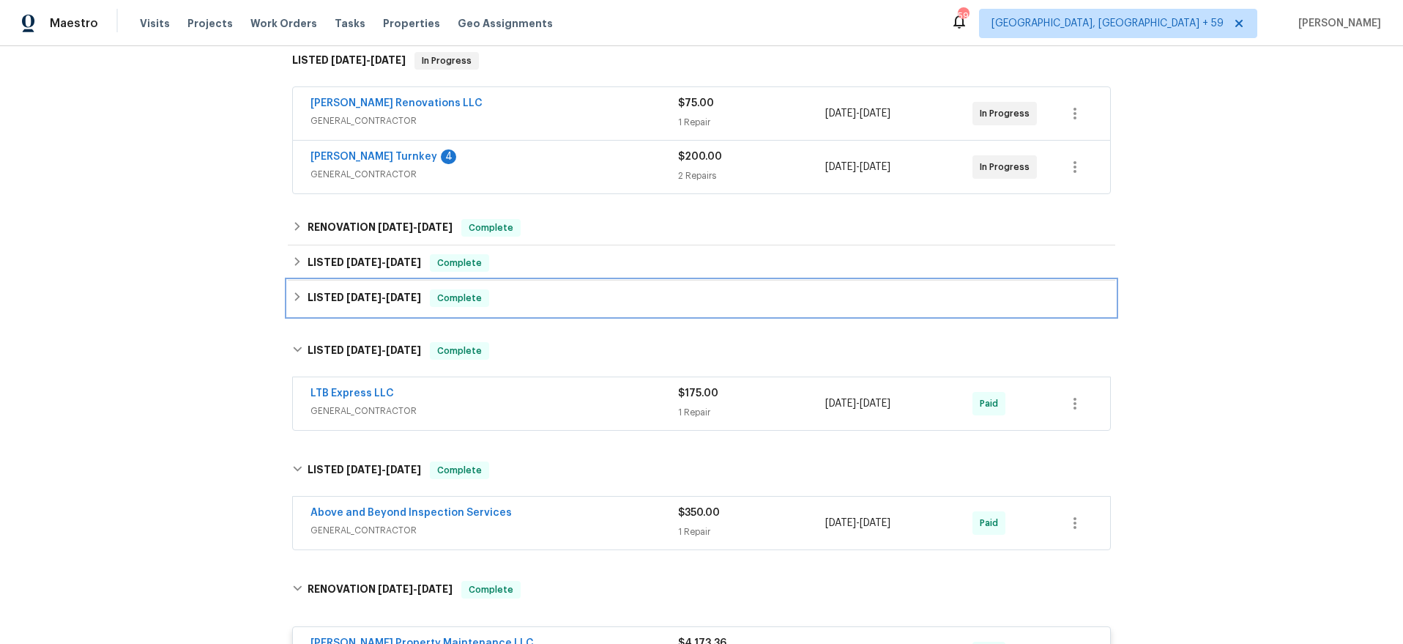
click at [369, 297] on div "LISTED [DATE] - [DATE] Complete" at bounding box center [702, 298] width 828 height 35
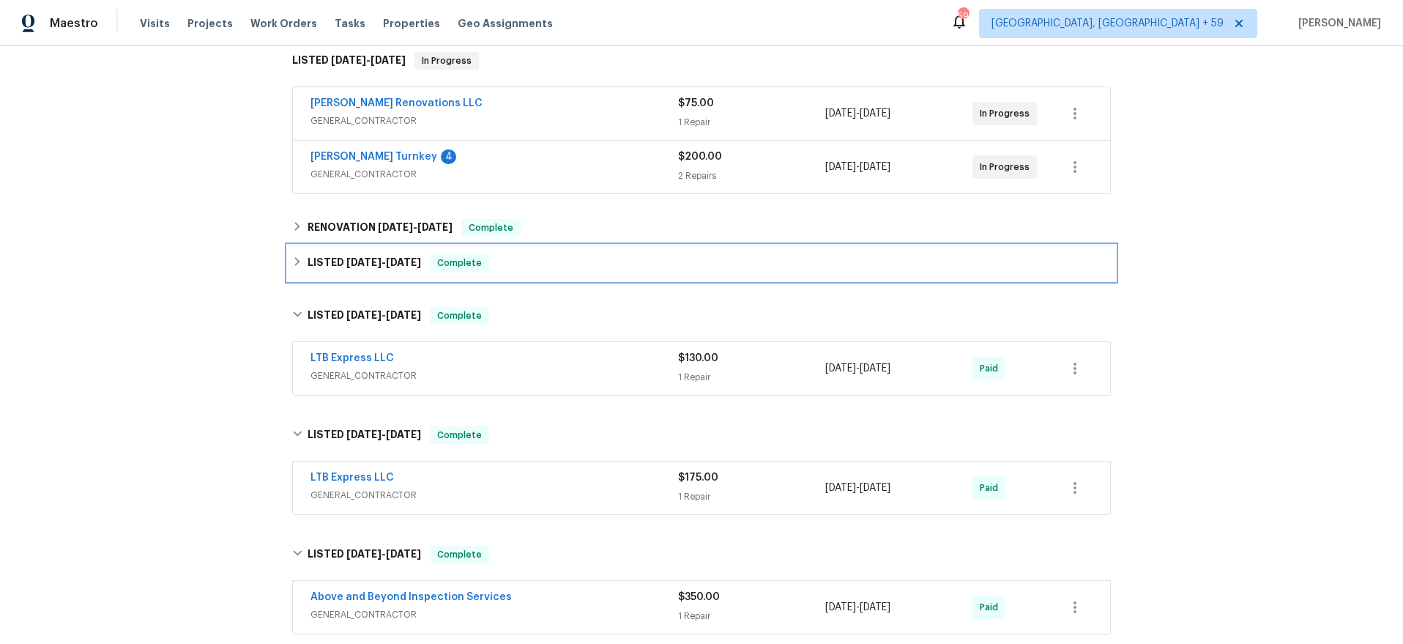
click at [368, 267] on div "LISTED [DATE] - [DATE] Complete" at bounding box center [702, 262] width 828 height 35
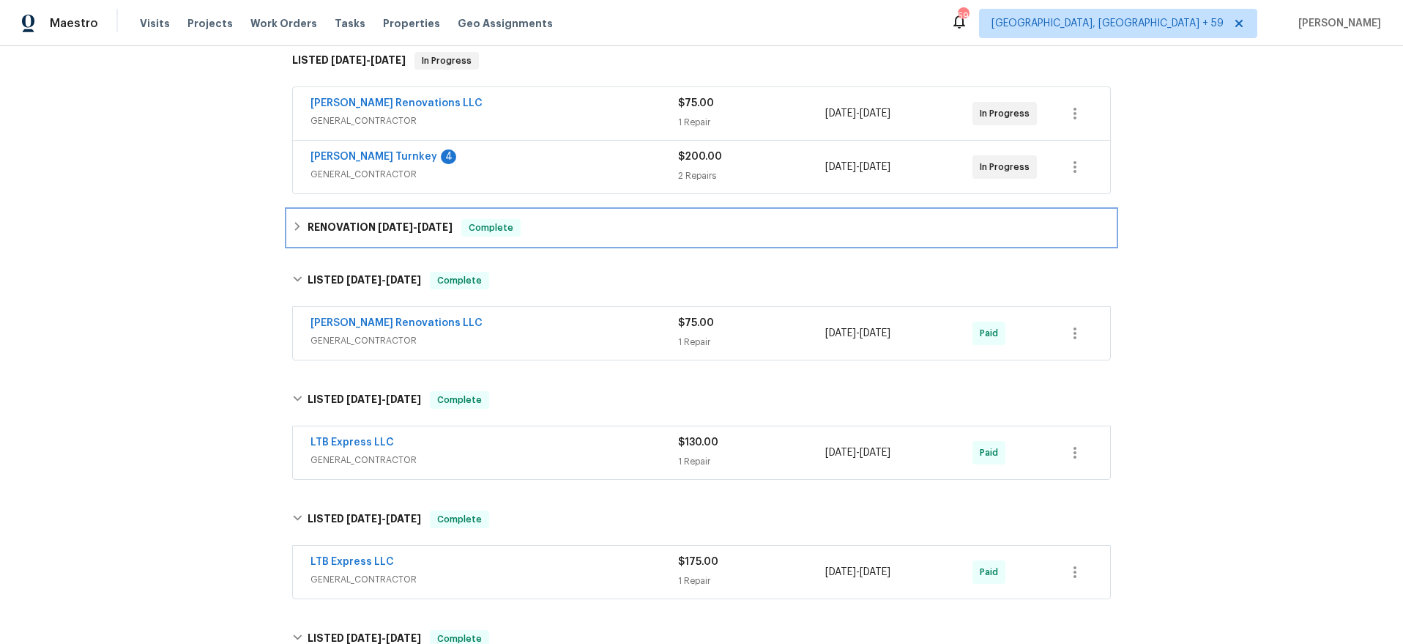
click at [371, 226] on div "RENOVATION [DATE] - [DATE] Complete" at bounding box center [702, 227] width 828 height 35
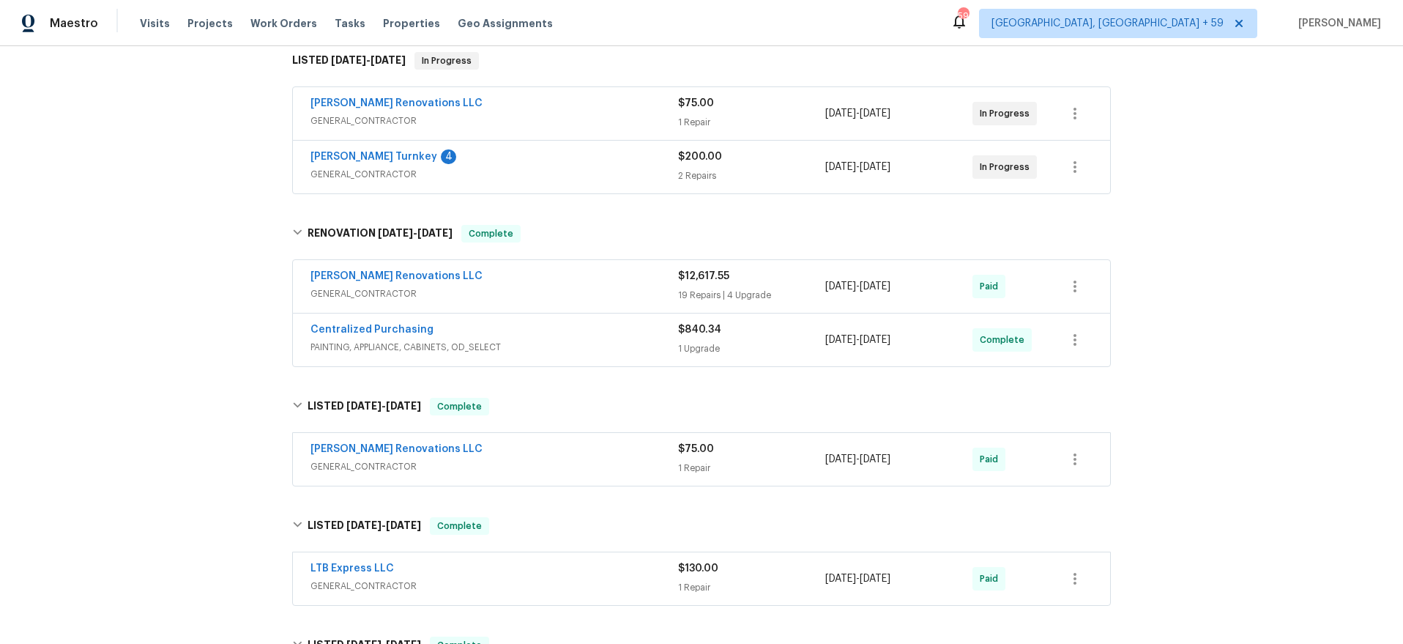
click at [563, 286] on span "GENERAL_CONTRACTOR" at bounding box center [495, 293] width 368 height 15
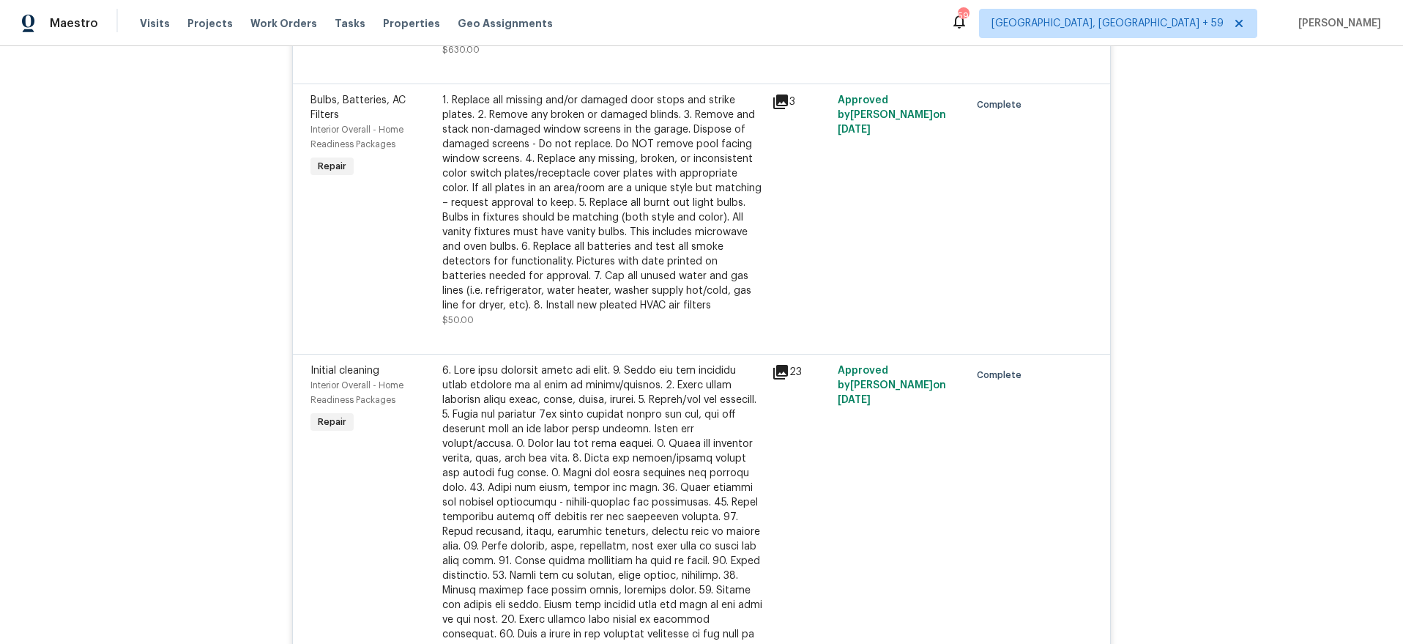
scroll to position [2027, 0]
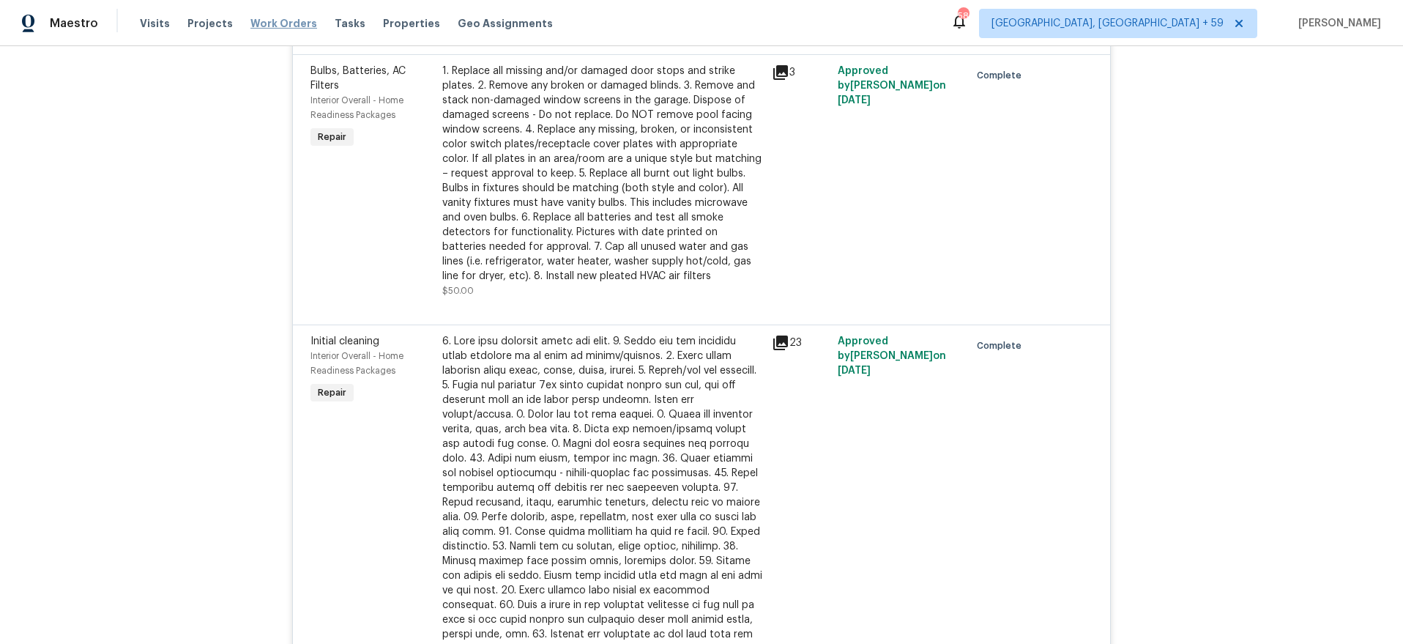
click at [251, 25] on span "Work Orders" at bounding box center [284, 23] width 67 height 15
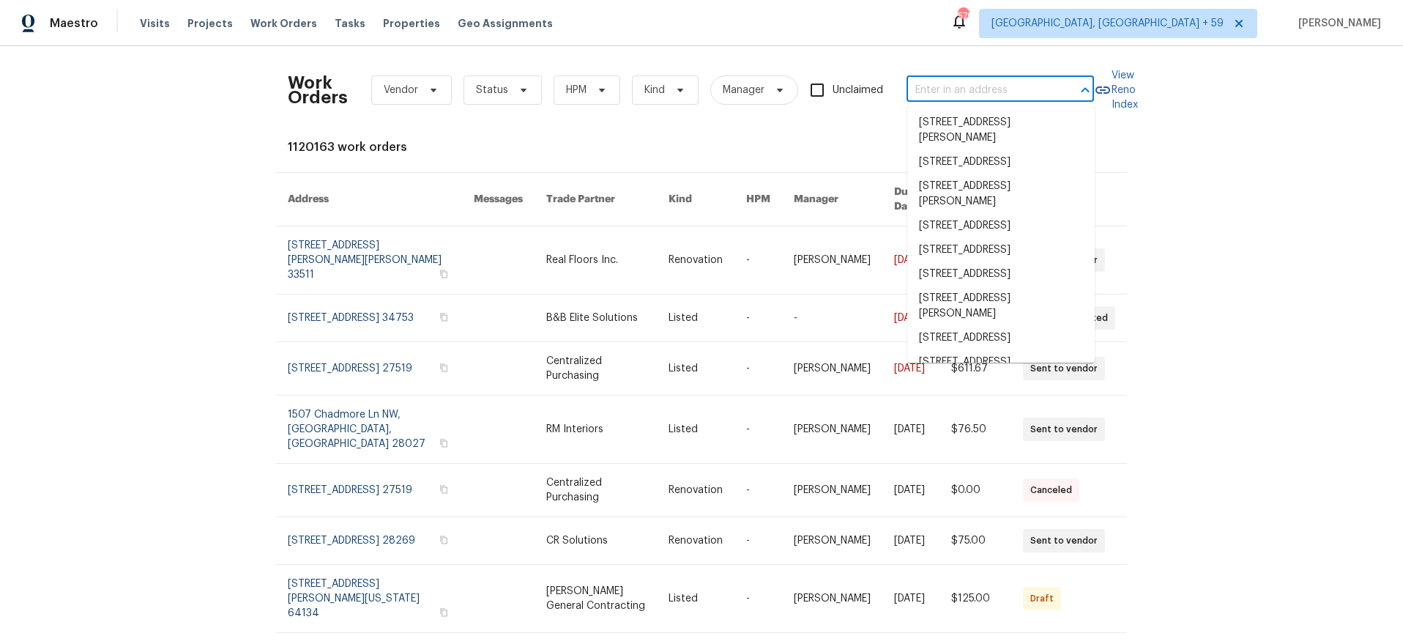
click at [954, 91] on input "text" at bounding box center [980, 90] width 146 height 23
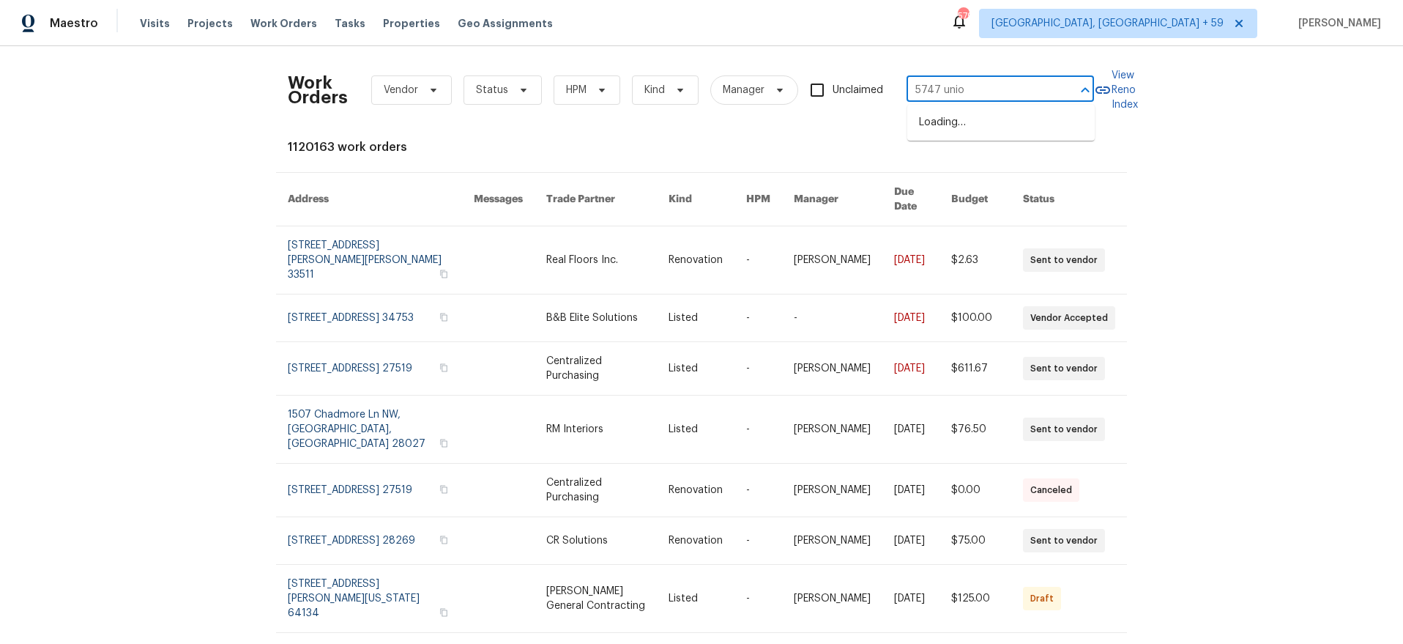
type input "5747 union"
click at [1012, 119] on li "[STREET_ADDRESS]" at bounding box center [1002, 123] width 188 height 24
